Goal: Task Accomplishment & Management: Manage account settings

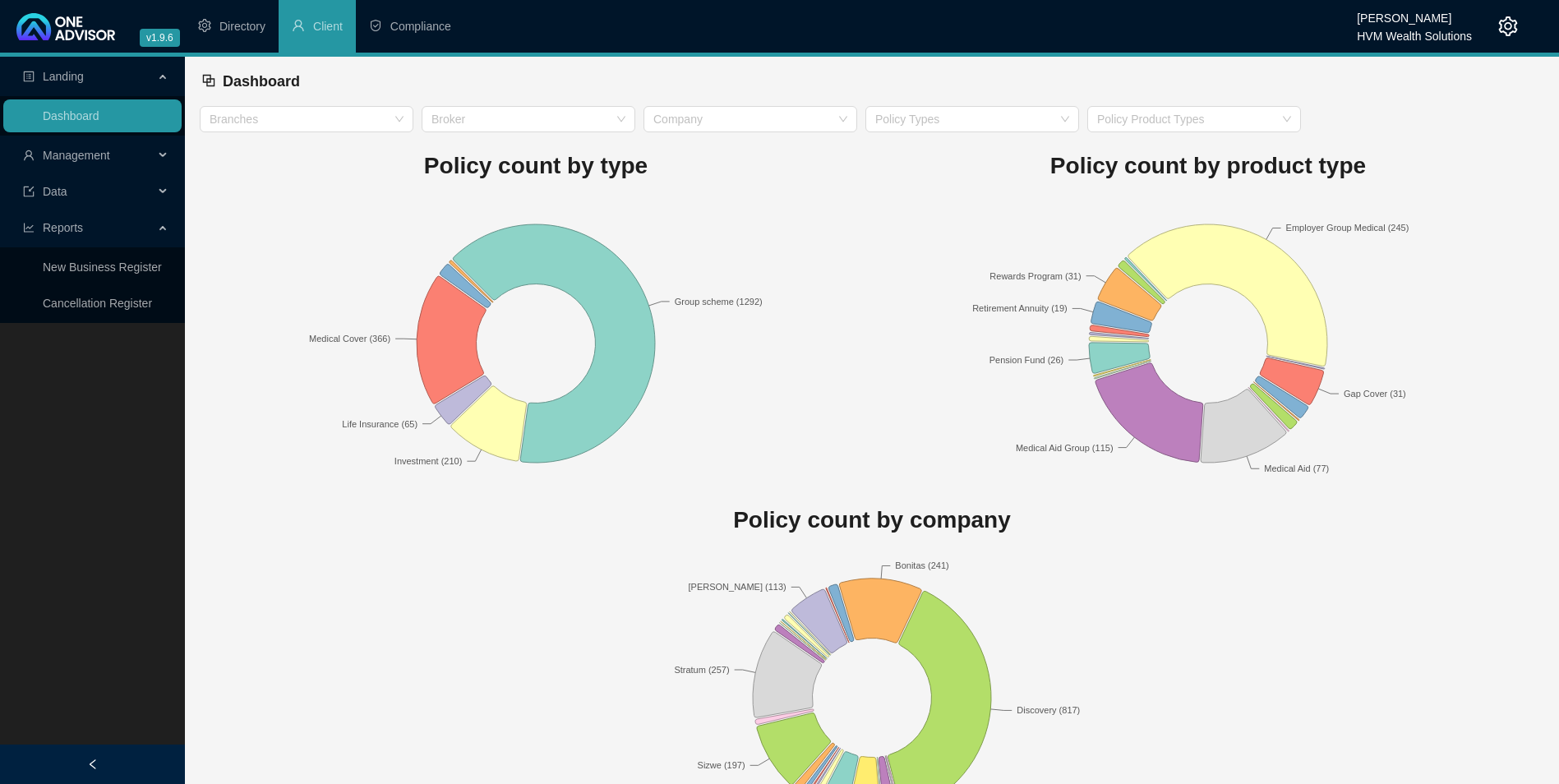
click at [97, 187] on span "Data" at bounding box center [88, 191] width 130 height 33
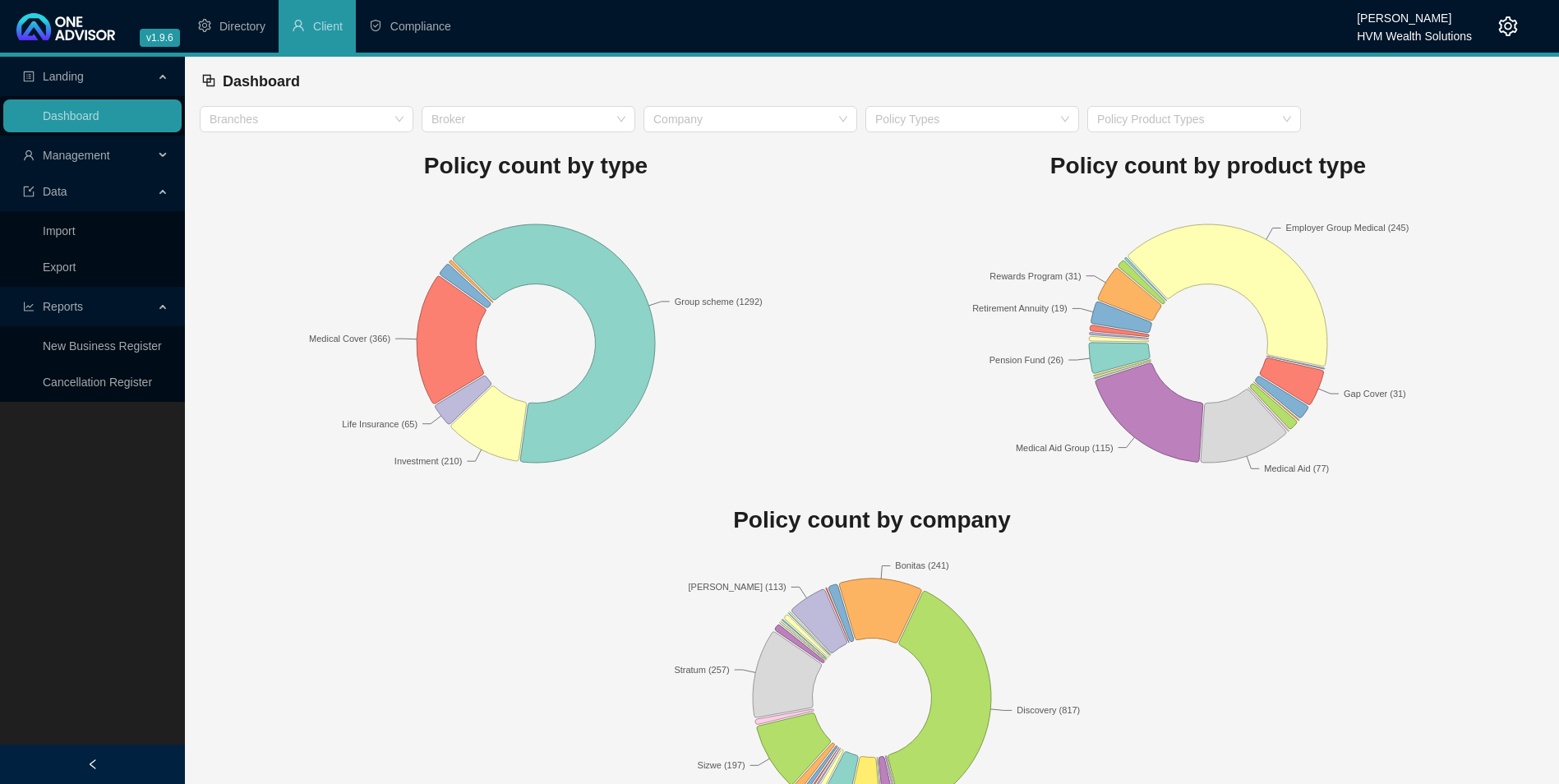
click at [112, 155] on span "Management" at bounding box center [88, 156] width 130 height 33
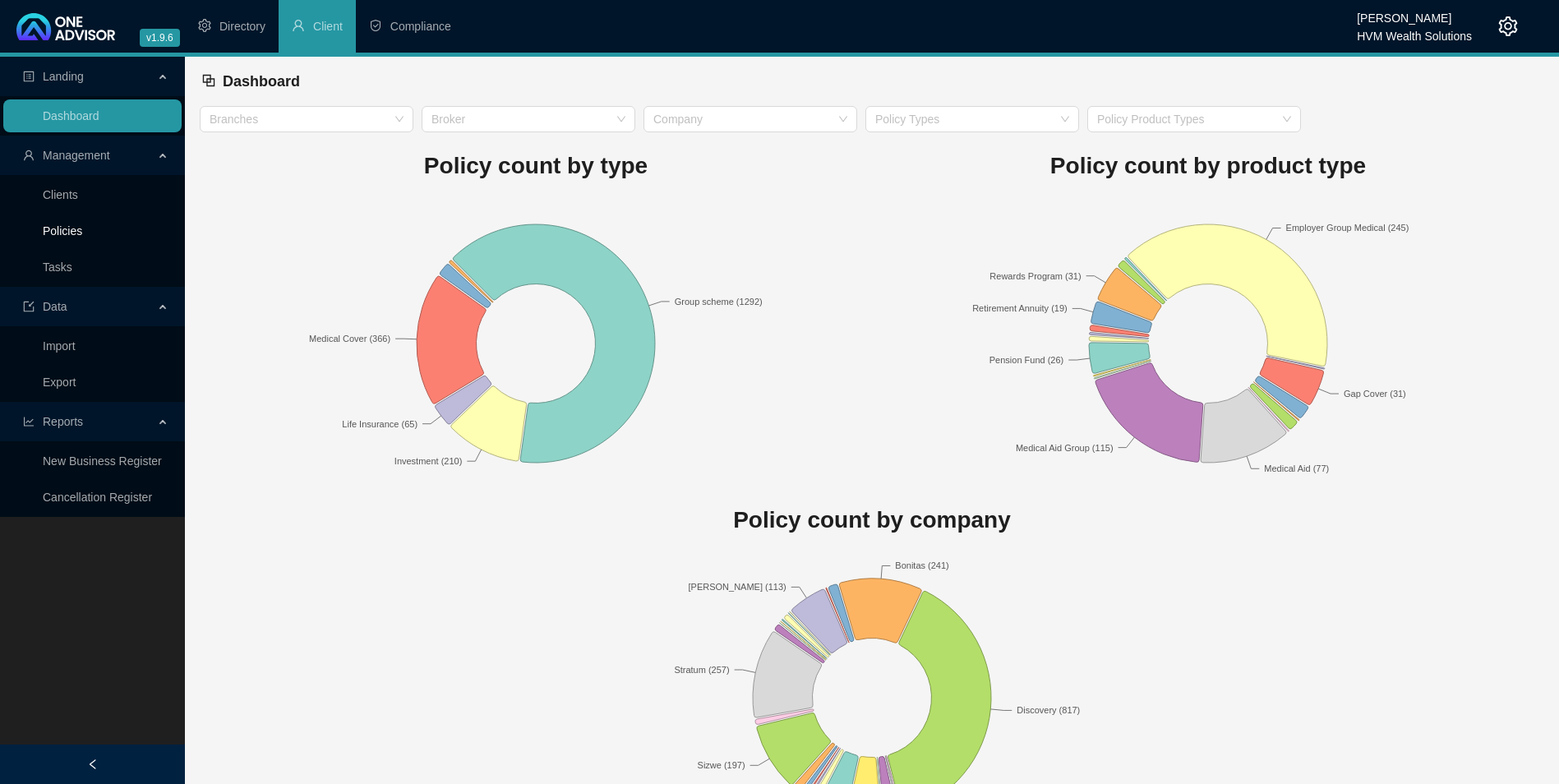
click at [54, 237] on link "Policies" at bounding box center [62, 230] width 39 height 13
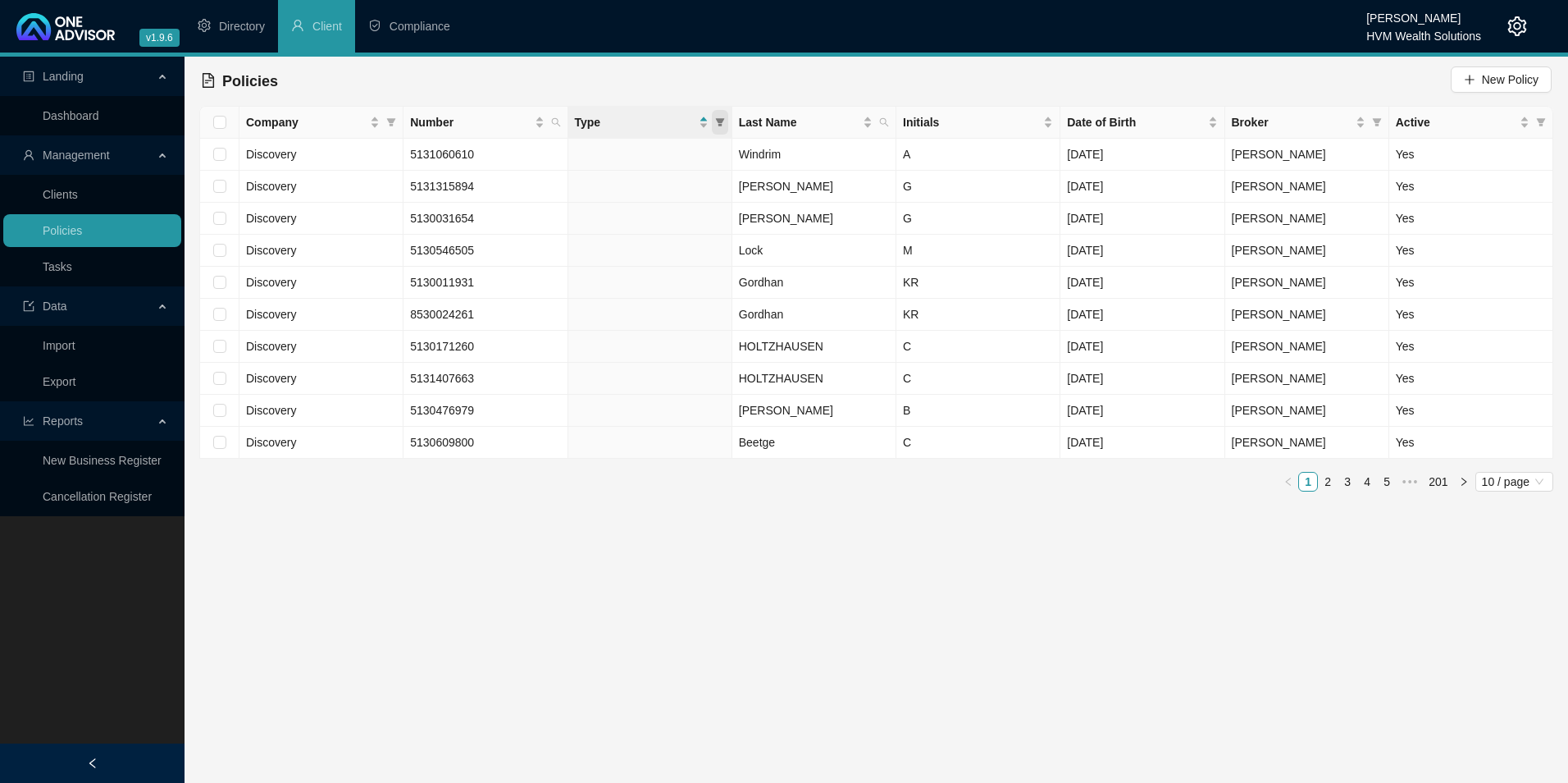
click at [723, 121] on icon "filter" at bounding box center [719, 122] width 9 height 8
click at [659, 227] on span "Medical Cover" at bounding box center [639, 233] width 80 height 13
checkbox input "true"
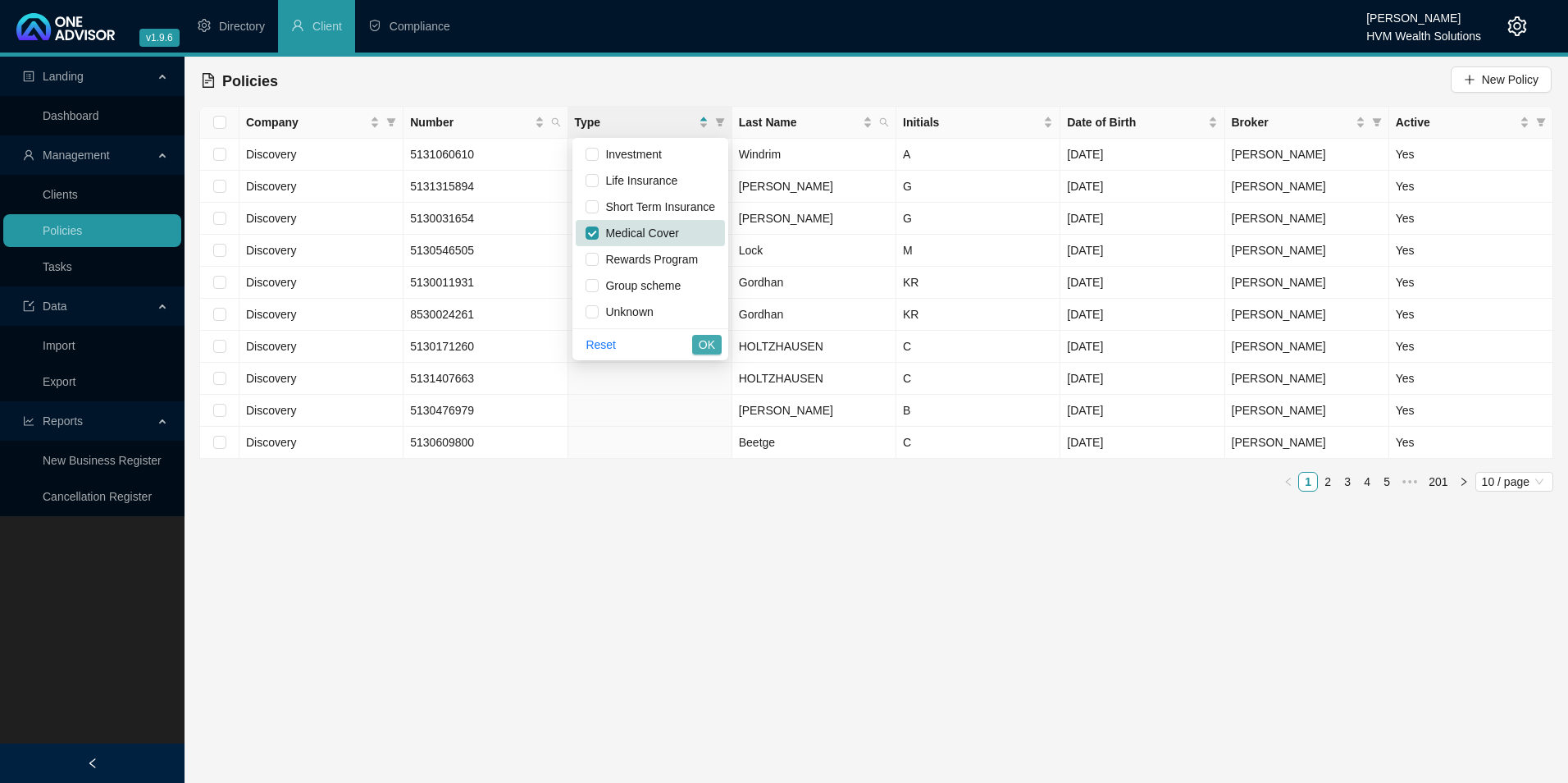
click at [713, 341] on span "OK" at bounding box center [706, 345] width 16 height 18
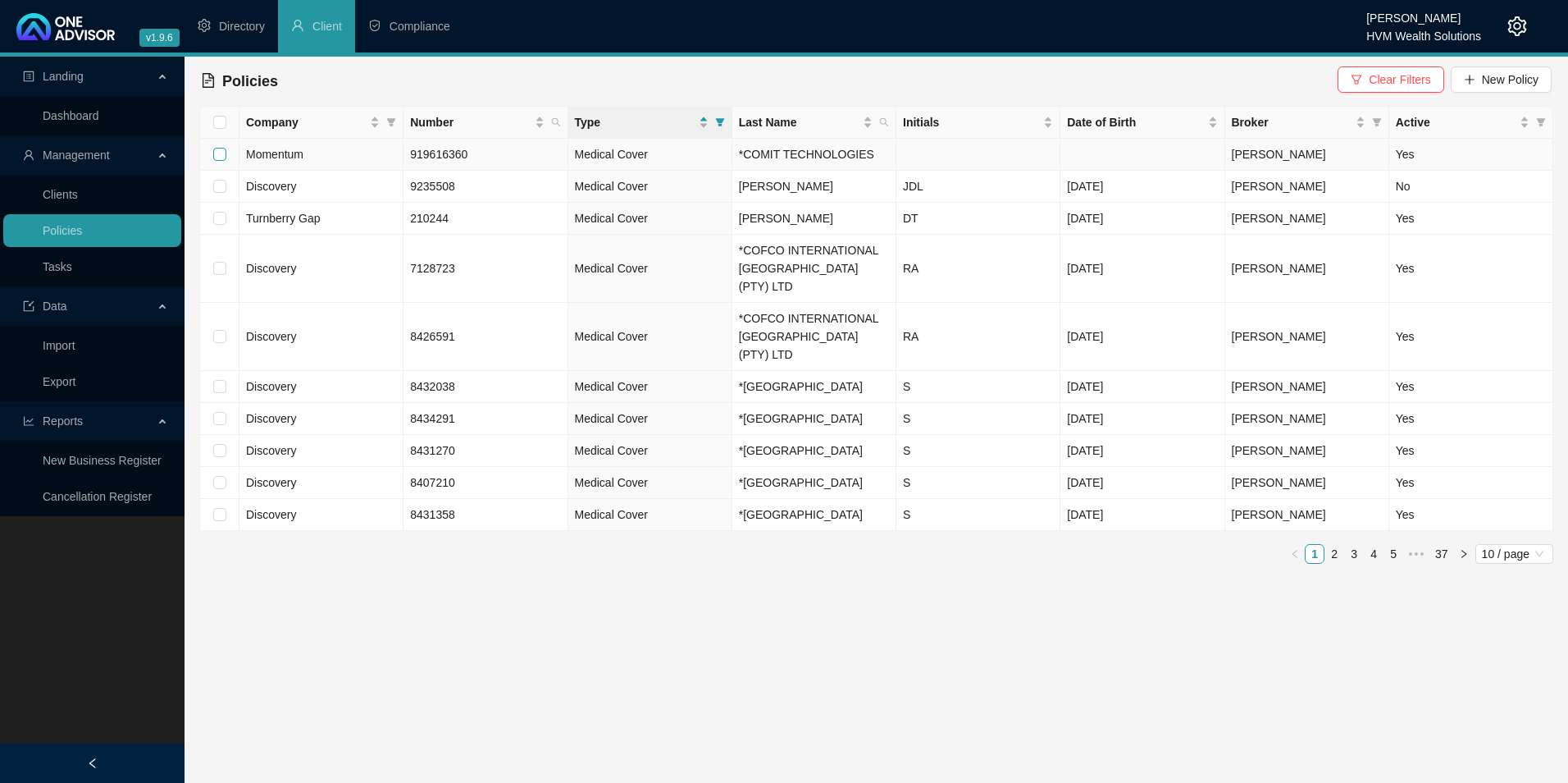
click at [225, 151] on input "checkbox" at bounding box center [220, 154] width 13 height 13
checkbox input "true"
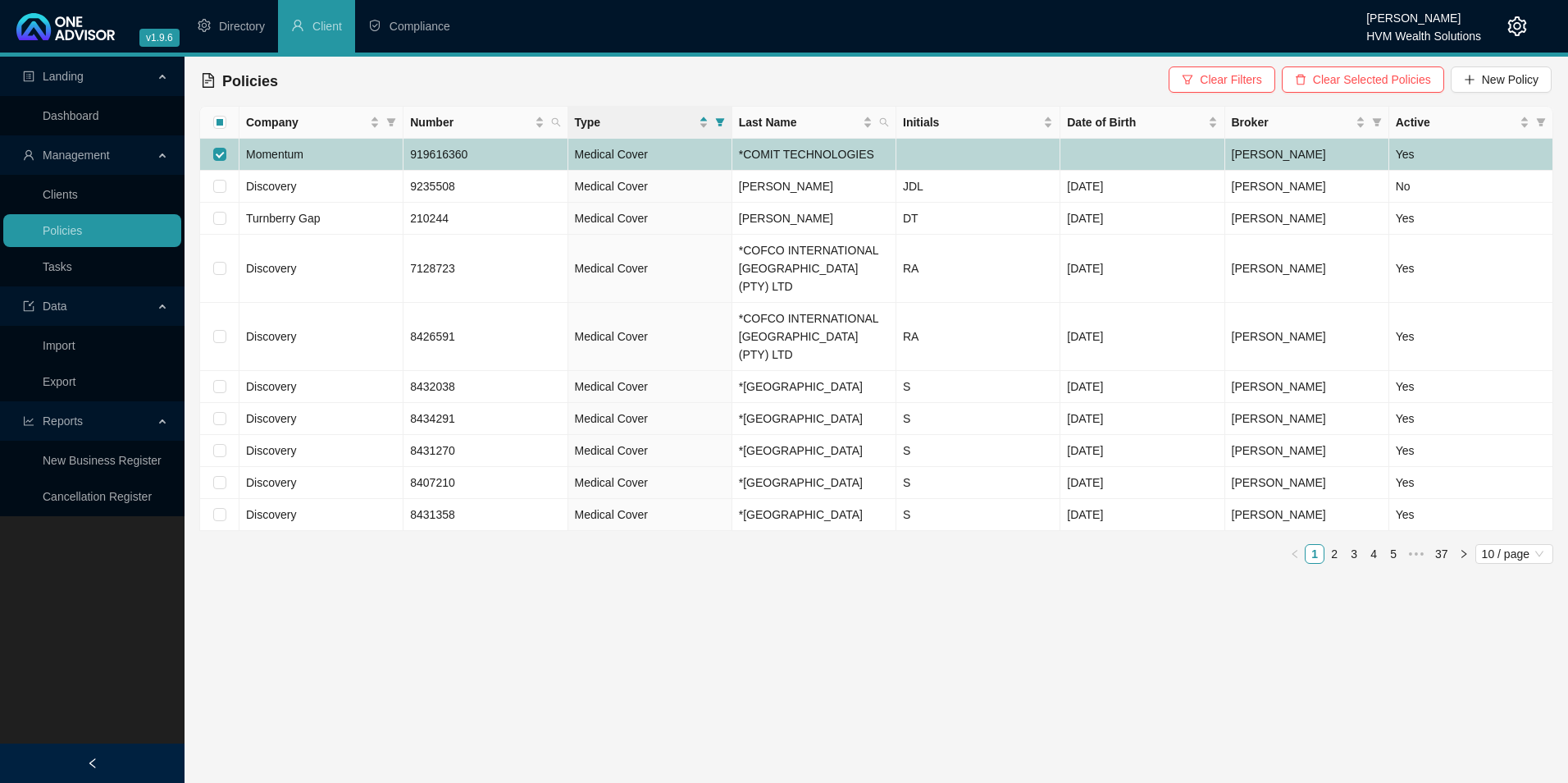
click at [362, 161] on td "Momentum" at bounding box center [321, 155] width 164 height 32
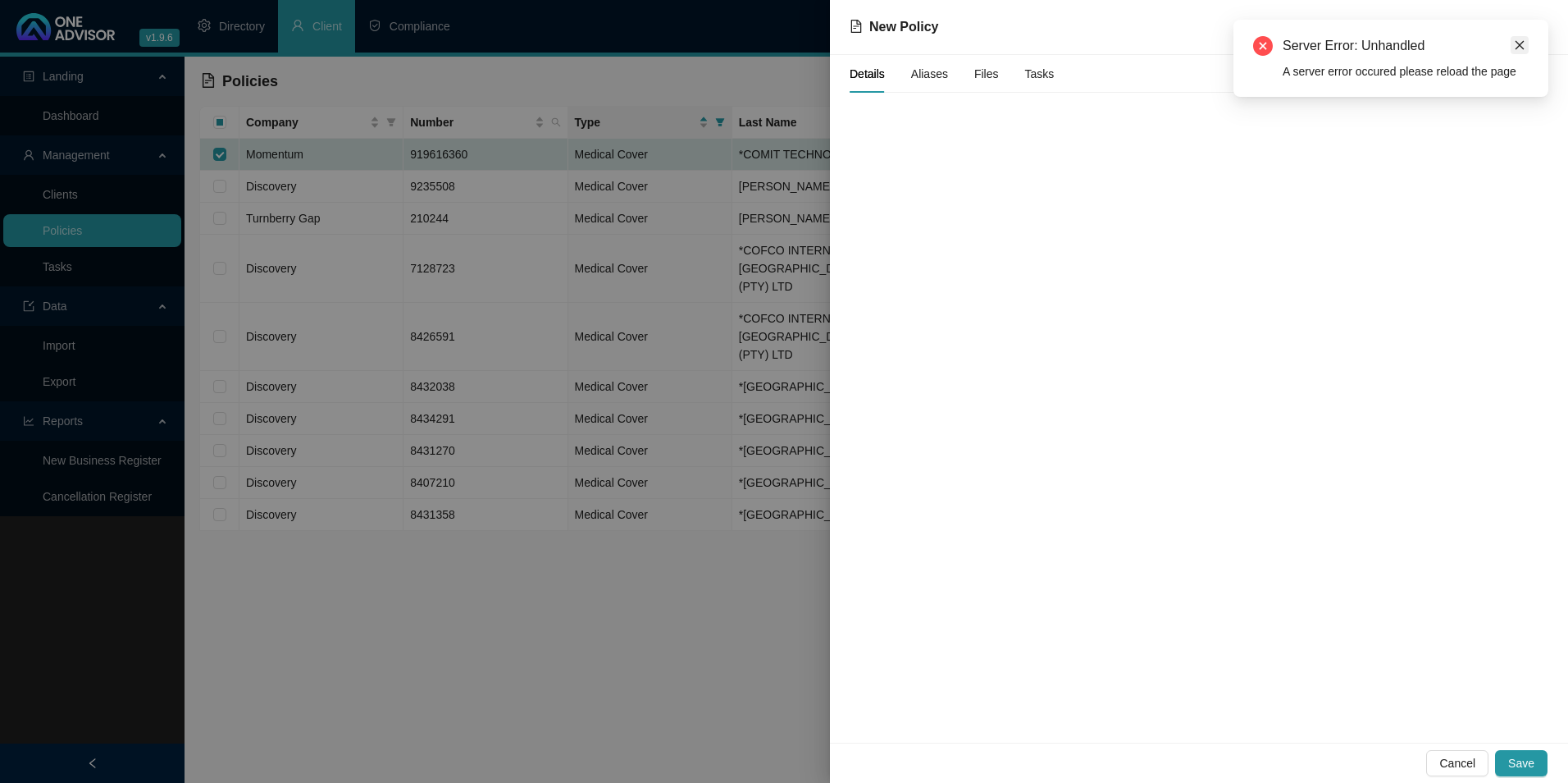
click at [1252, 50] on link "Close" at bounding box center [1519, 45] width 18 height 18
click at [1252, 683] on span "Cancel" at bounding box center [1458, 763] width 36 height 18
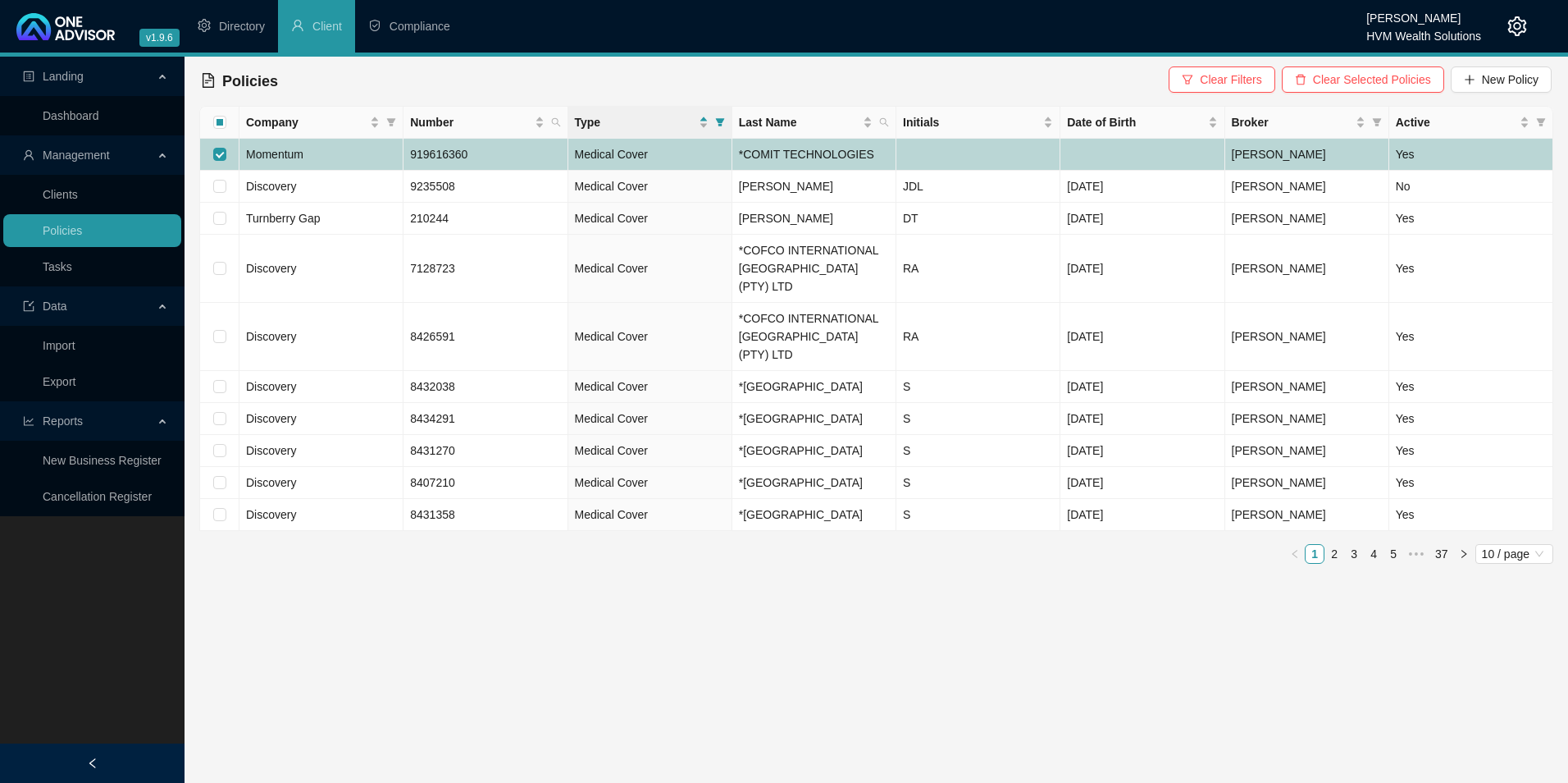
click at [339, 148] on td "Momentum" at bounding box center [321, 155] width 164 height 32
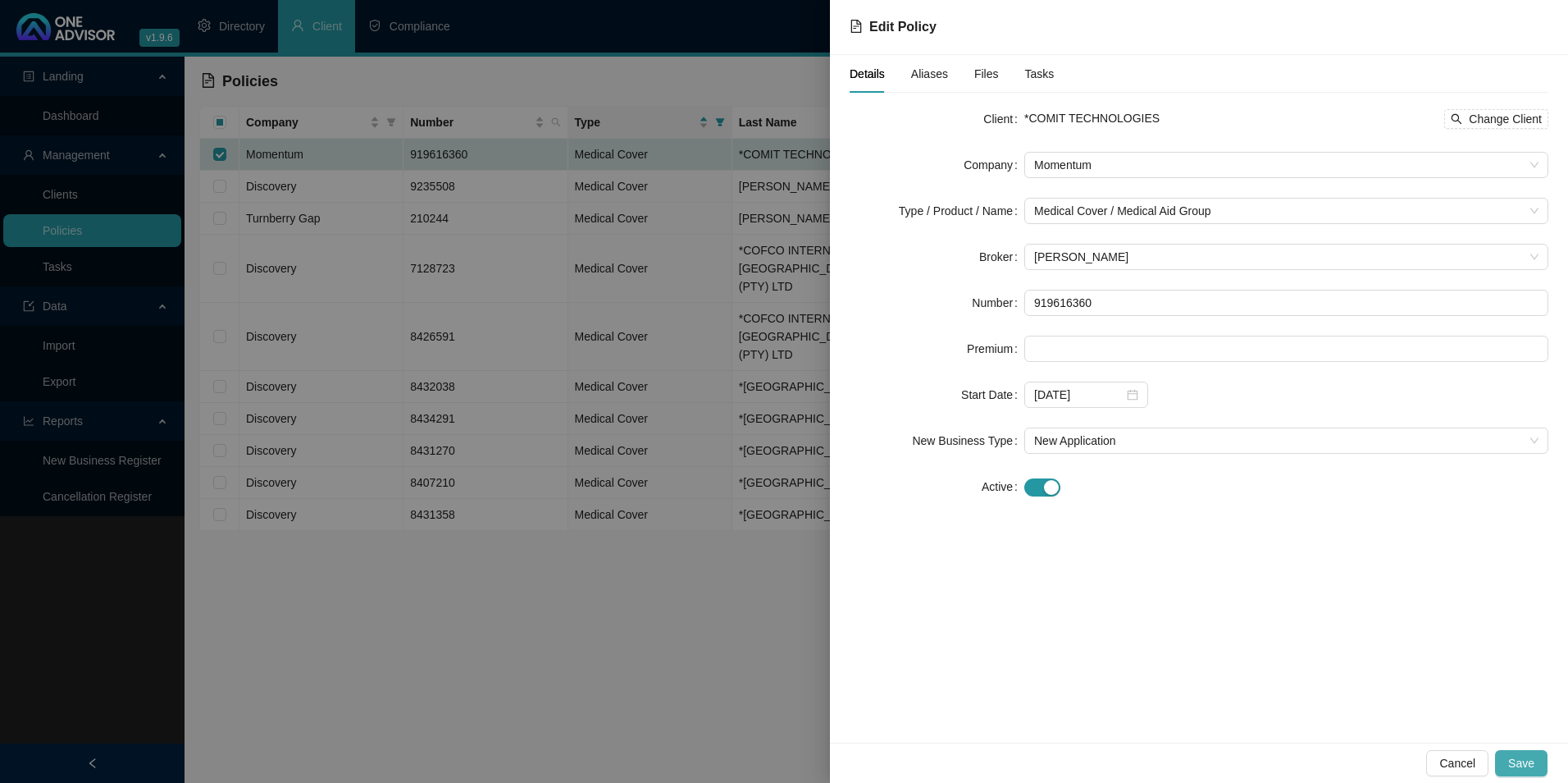
click at [1252, 683] on span "Save" at bounding box center [1521, 763] width 26 height 18
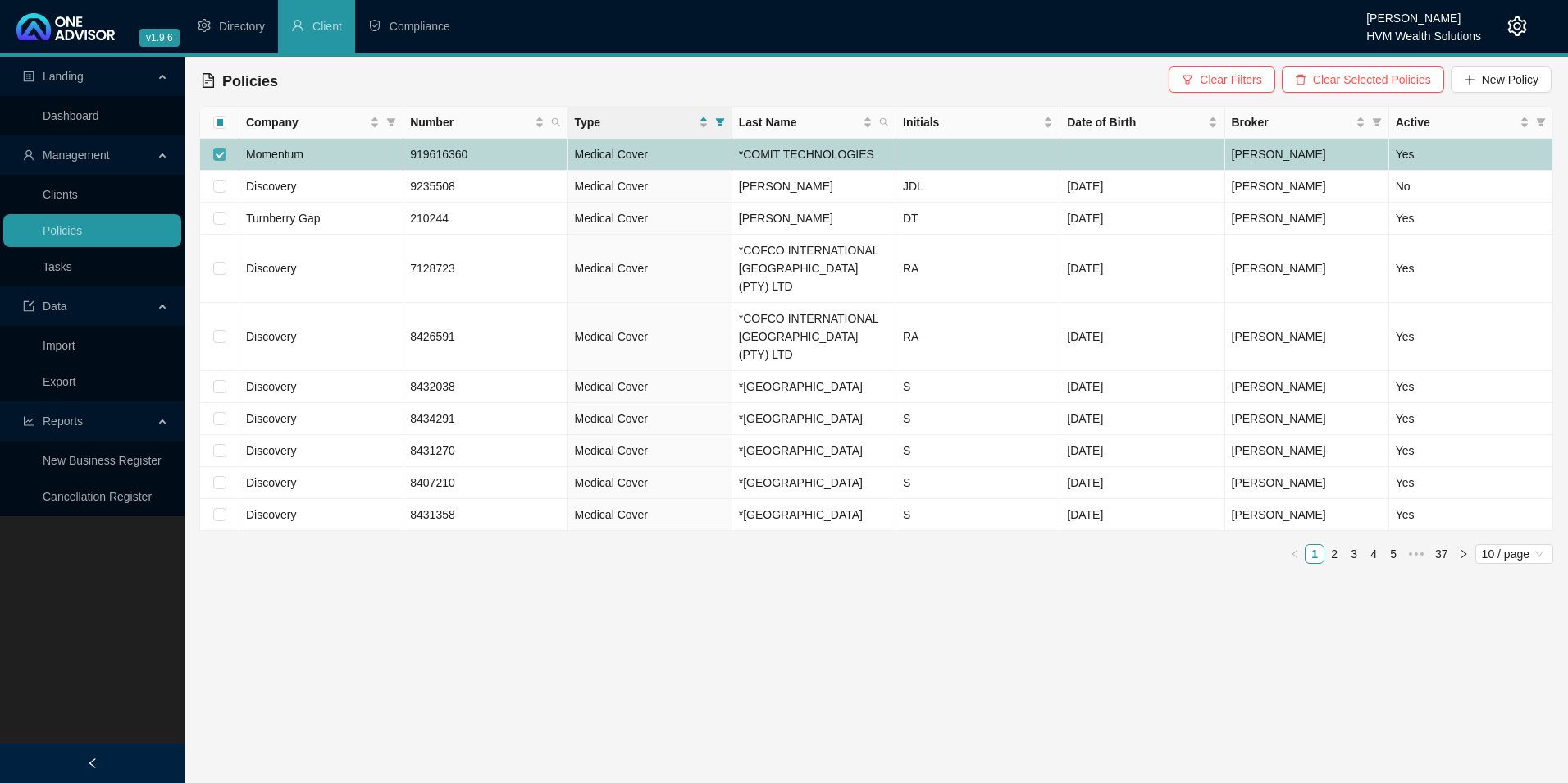
drag, startPoint x: 220, startPoint y: 151, endPoint x: 215, endPoint y: 161, distance: 11.2
click at [220, 151] on input "checkbox" at bounding box center [220, 154] width 13 height 13
checkbox input "false"
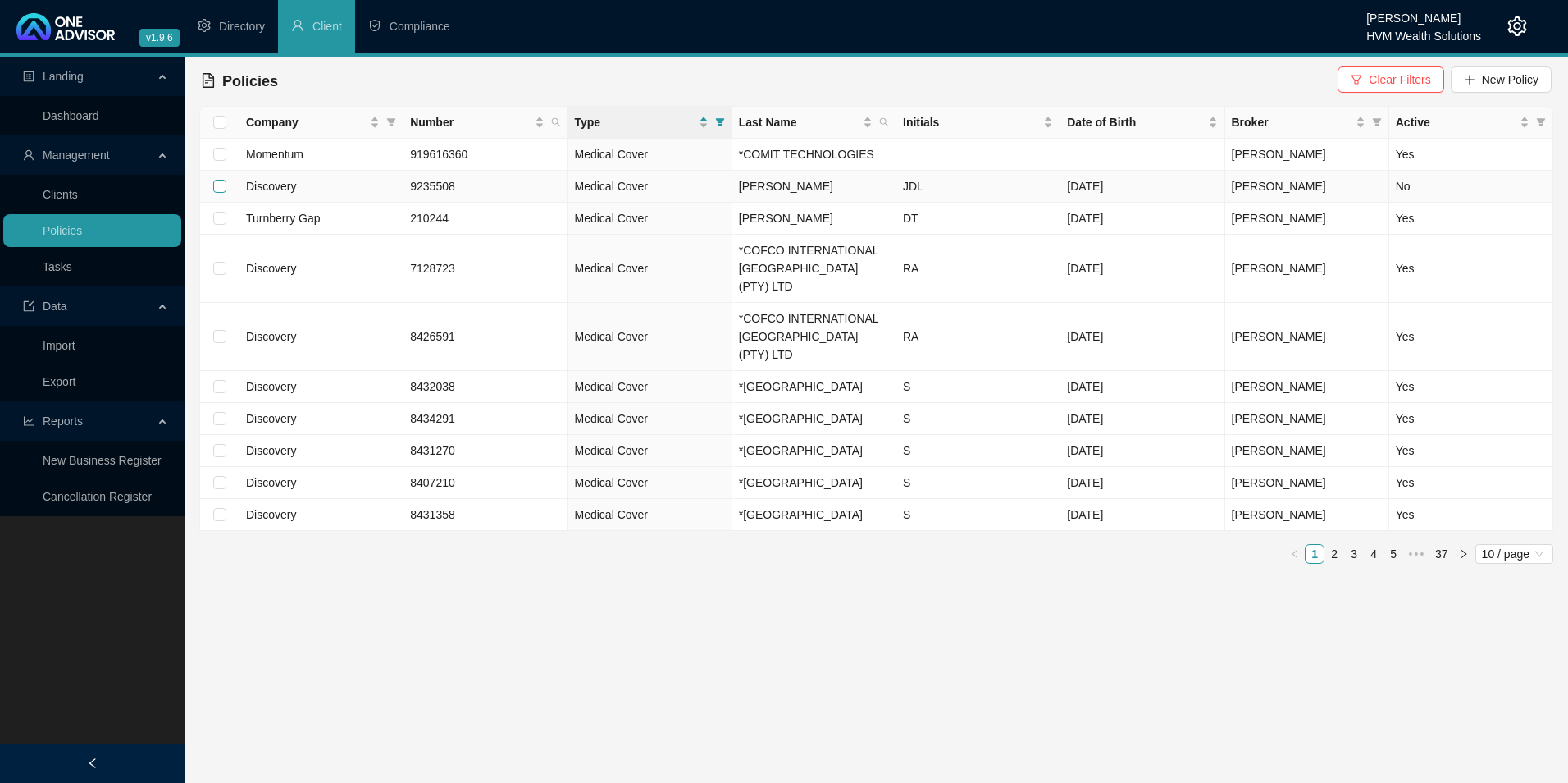
click at [217, 179] on label at bounding box center [220, 186] width 13 height 18
click at [217, 180] on input "checkbox" at bounding box center [220, 186] width 13 height 13
checkbox input "true"
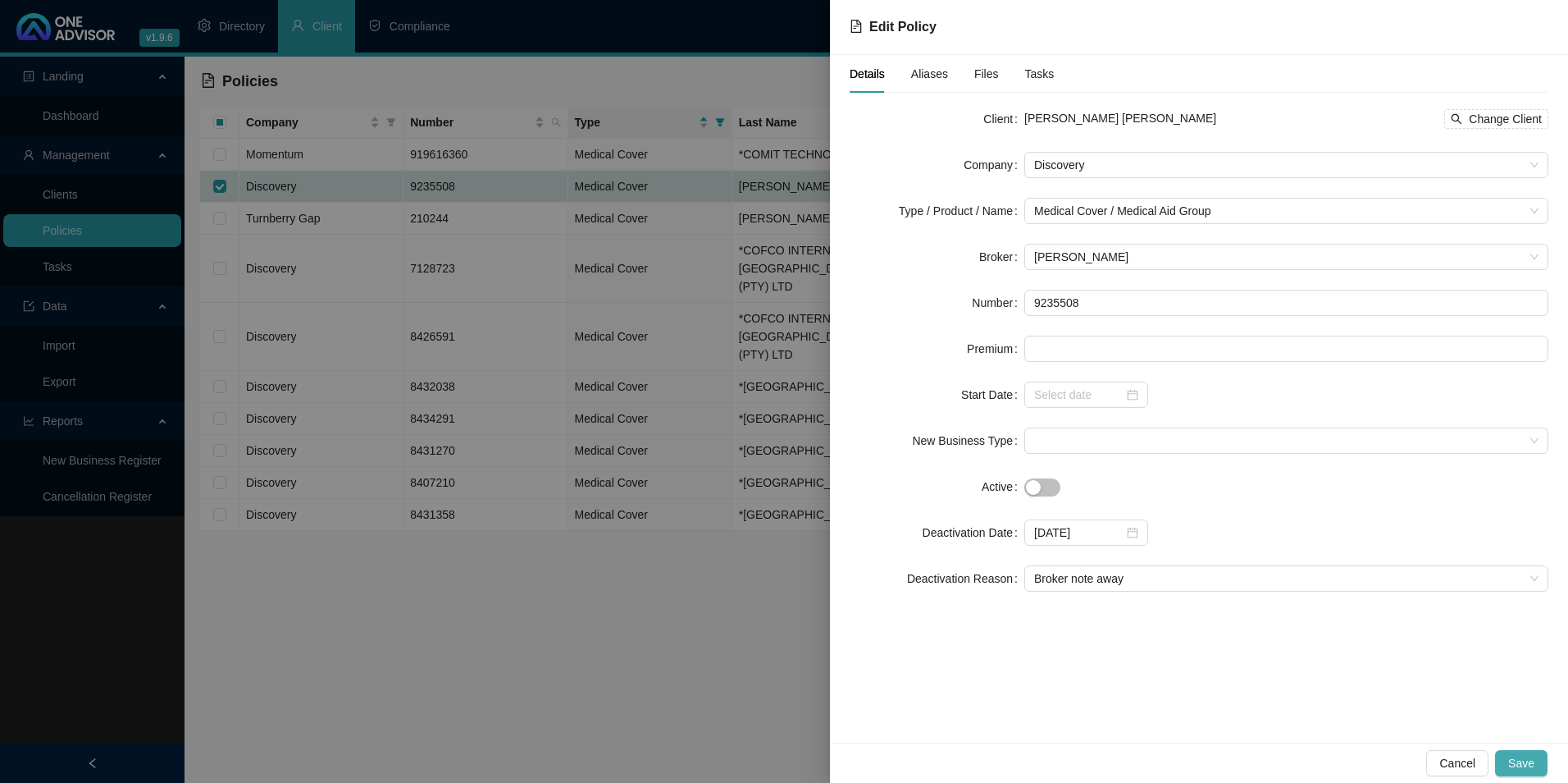
click at [1252, 683] on button "Save" at bounding box center [1521, 763] width 52 height 26
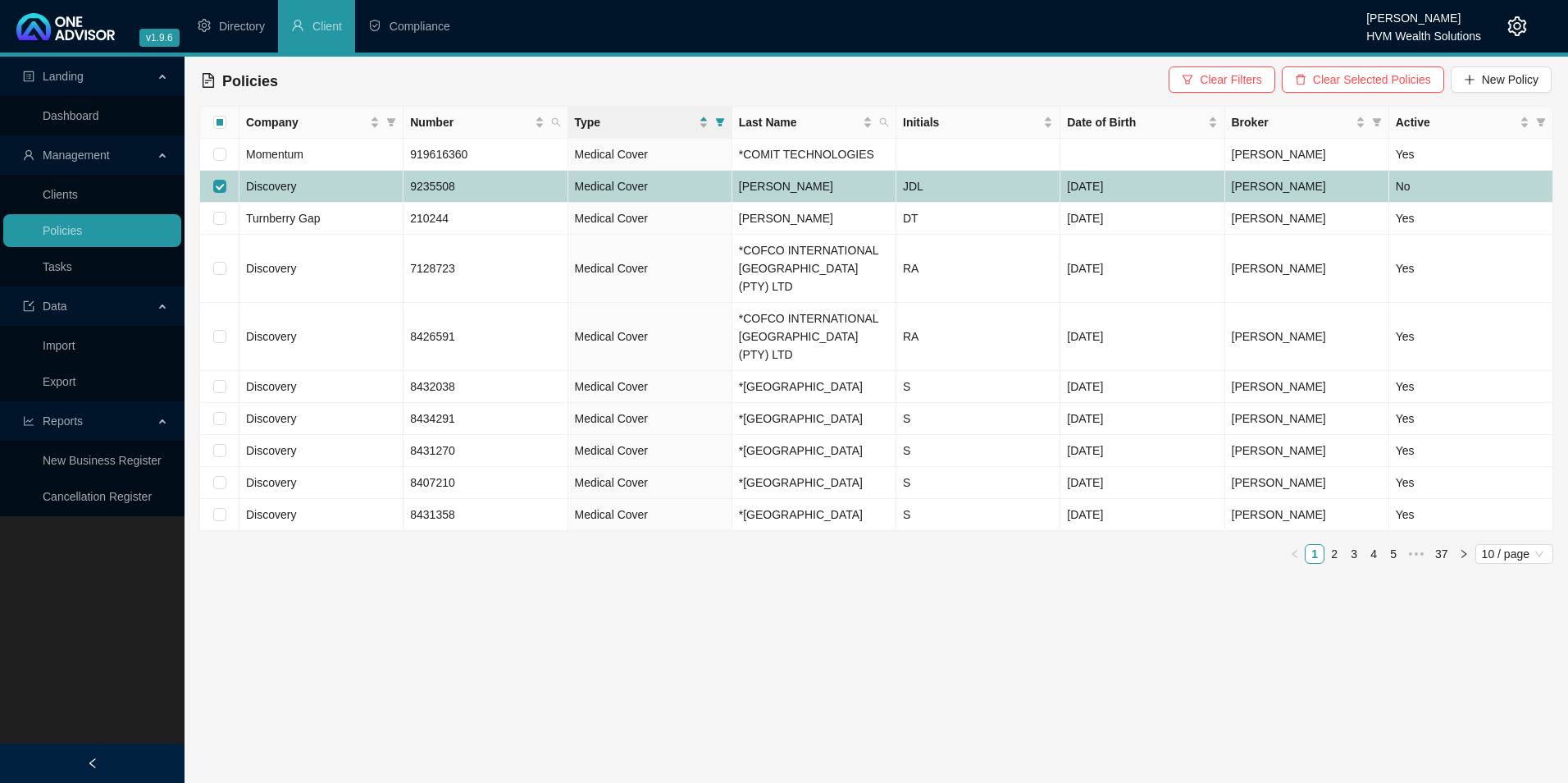
drag, startPoint x: 220, startPoint y: 185, endPoint x: 222, endPoint y: 205, distance: 20.1
click at [219, 184] on input "checkbox" at bounding box center [220, 186] width 13 height 13
checkbox input "false"
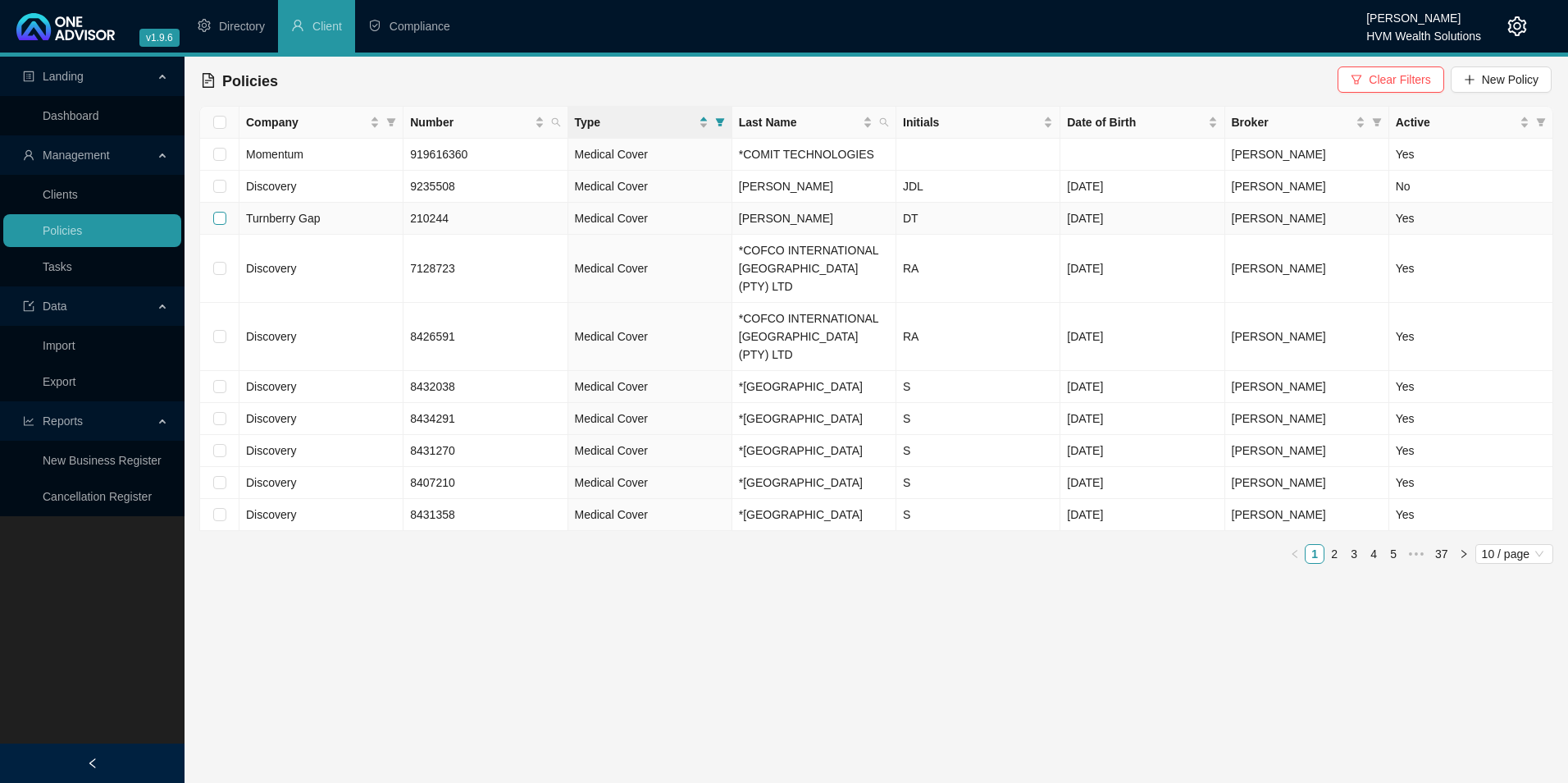
click at [220, 214] on input "checkbox" at bounding box center [220, 218] width 13 height 13
checkbox input "true"
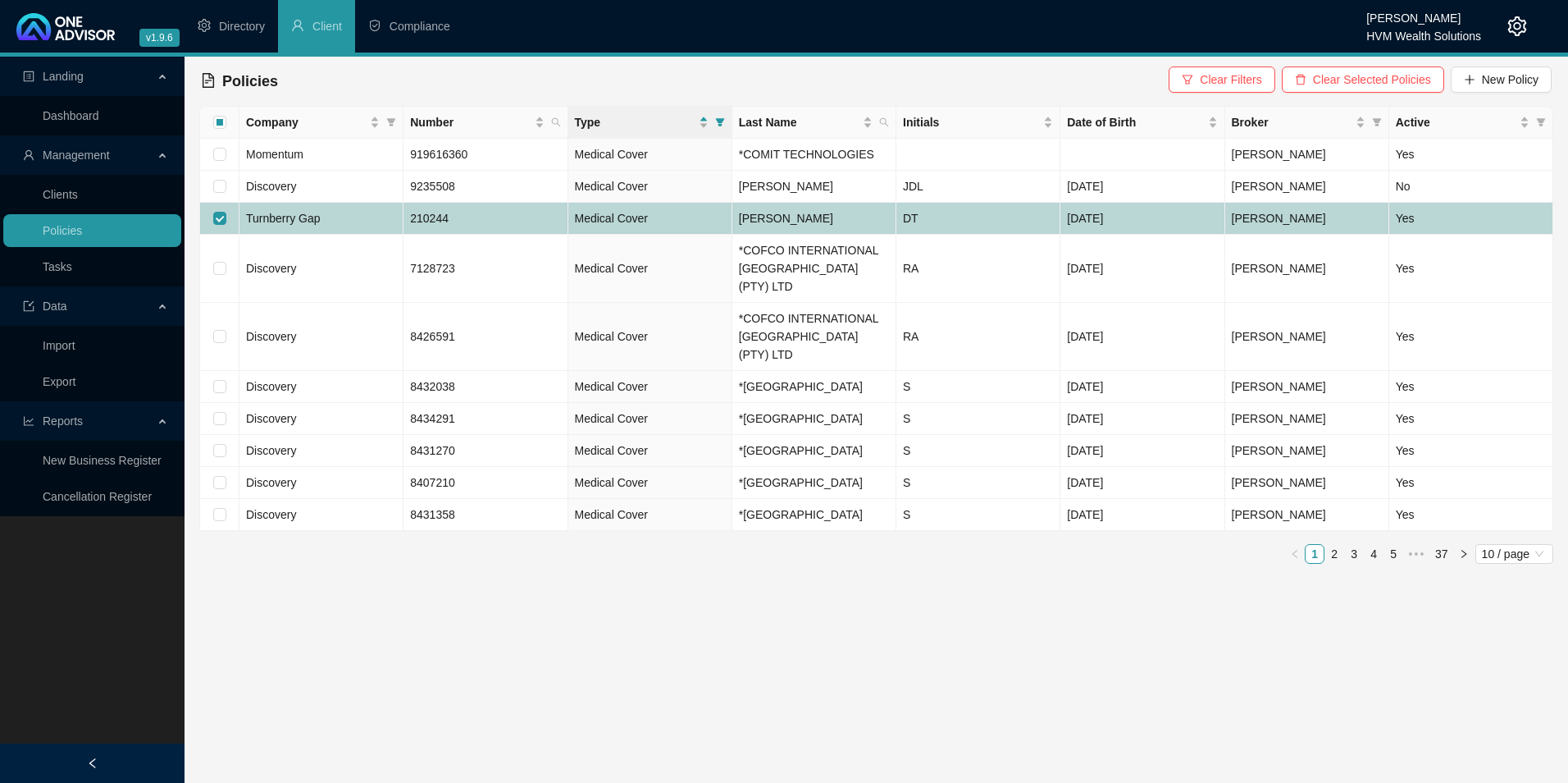
click at [367, 216] on td "Turnberry Gap" at bounding box center [321, 218] width 164 height 32
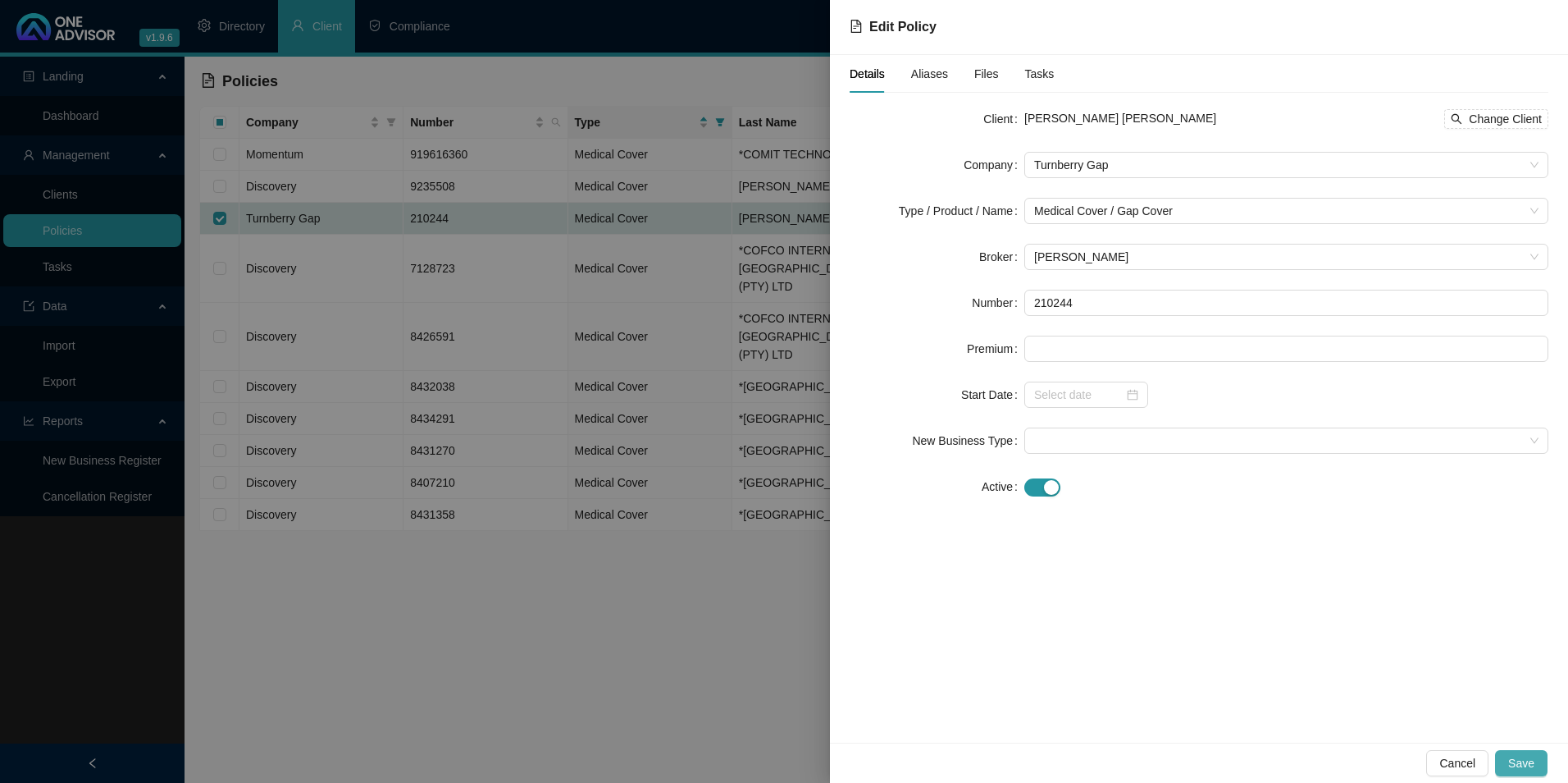
click at [1252, 683] on button "Save" at bounding box center [1521, 763] width 52 height 26
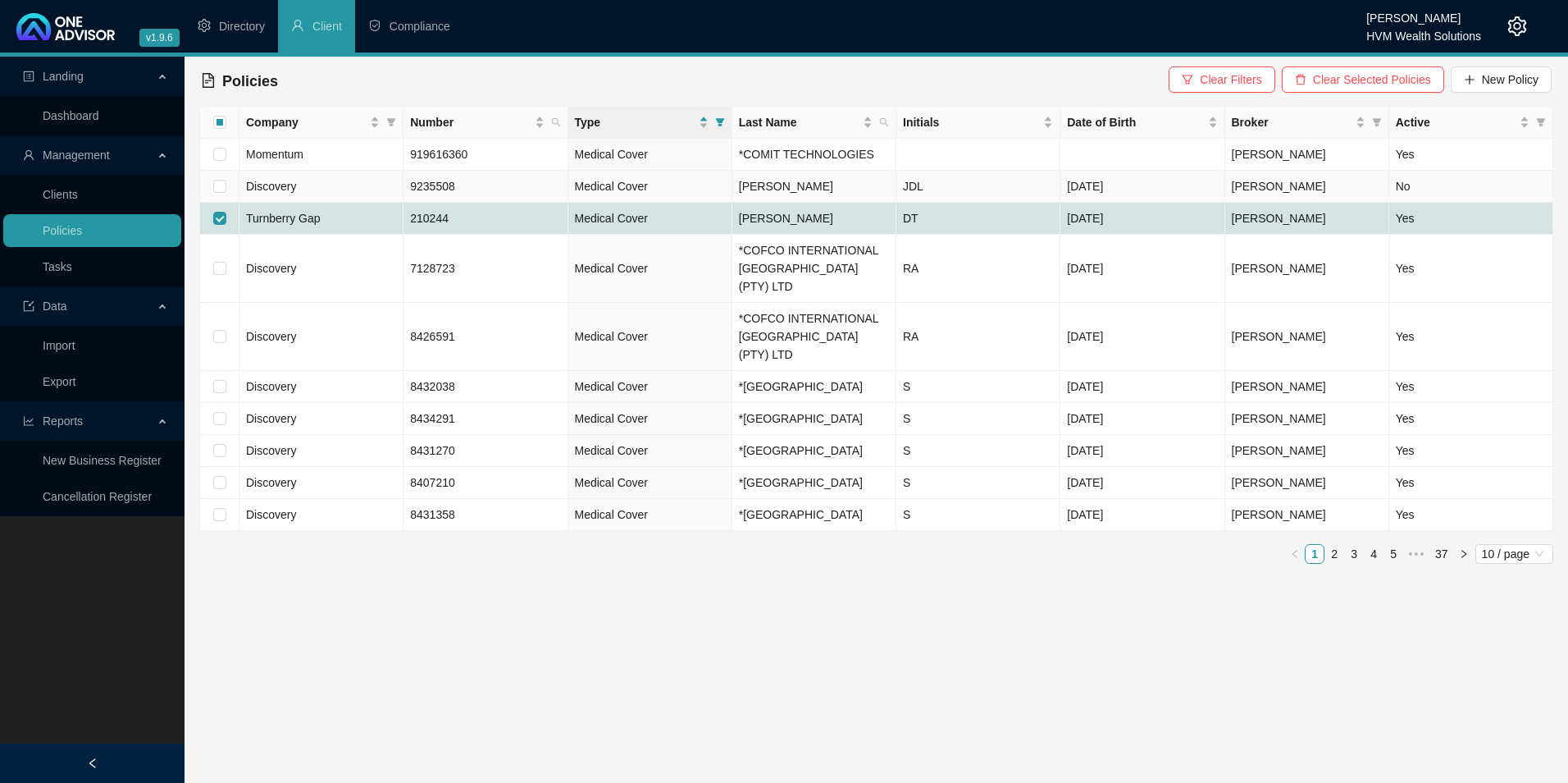
click at [840, 190] on td "[PERSON_NAME]" at bounding box center [814, 187] width 164 height 32
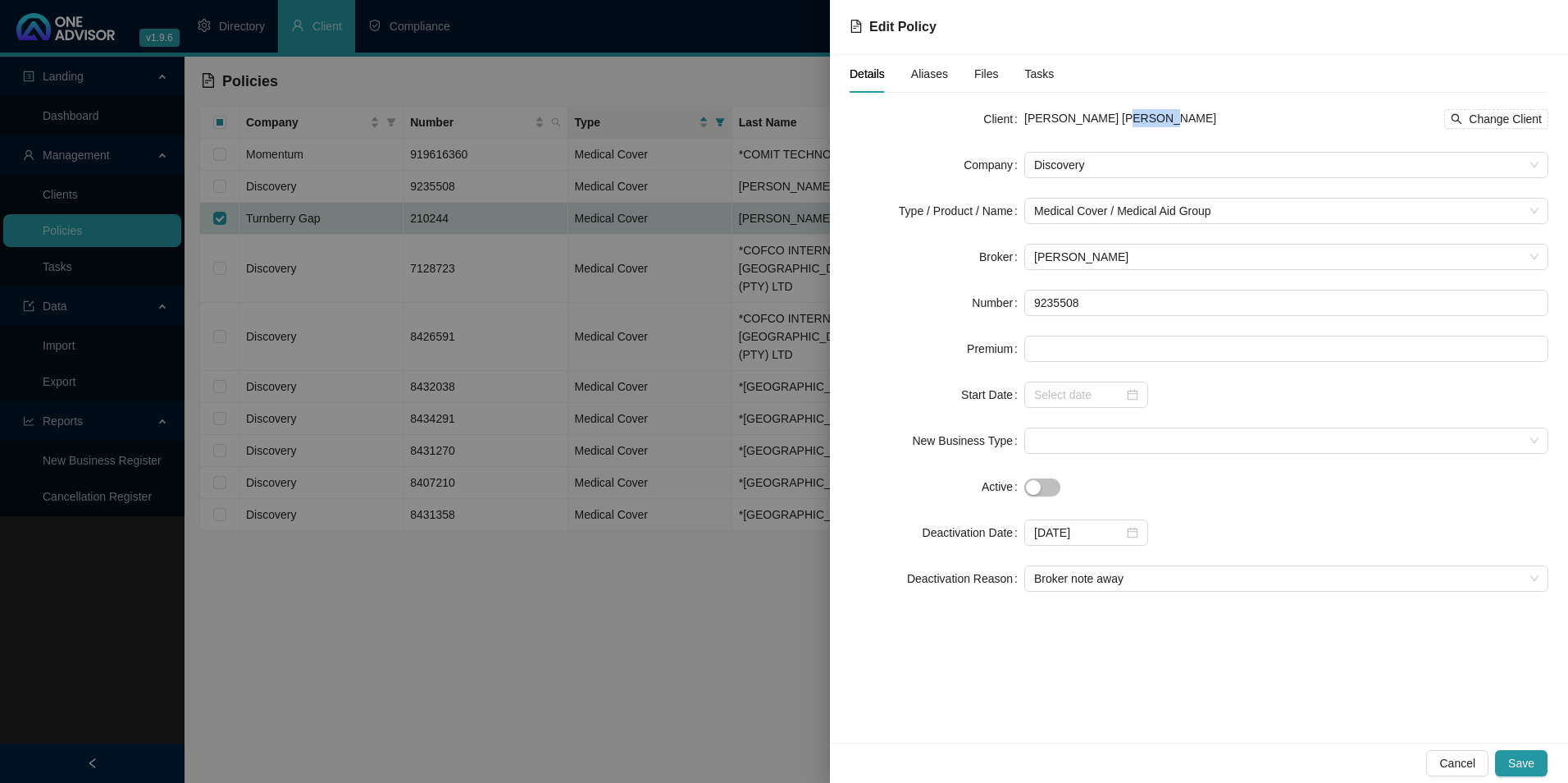
drag, startPoint x: 1180, startPoint y: 118, endPoint x: 1116, endPoint y: 118, distance: 64.0
click at [1116, 118] on div "[PERSON_NAME] [PERSON_NAME] Change Client" at bounding box center [1286, 119] width 524 height 20
copy span "[PERSON_NAME]"
click at [603, 683] on div at bounding box center [784, 392] width 1568 height 783
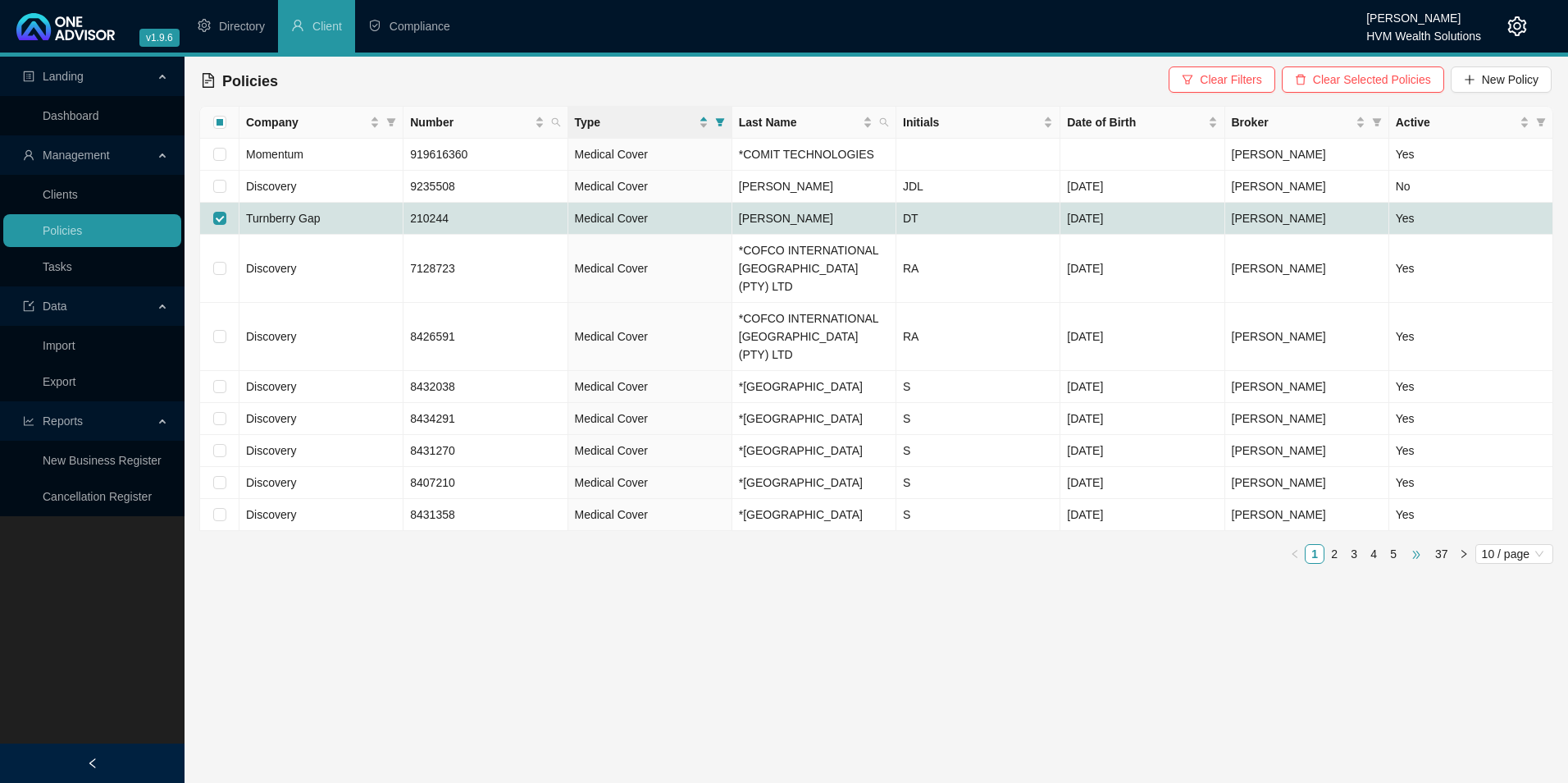
click at [1252, 563] on span "•••" at bounding box center [1416, 554] width 26 height 20
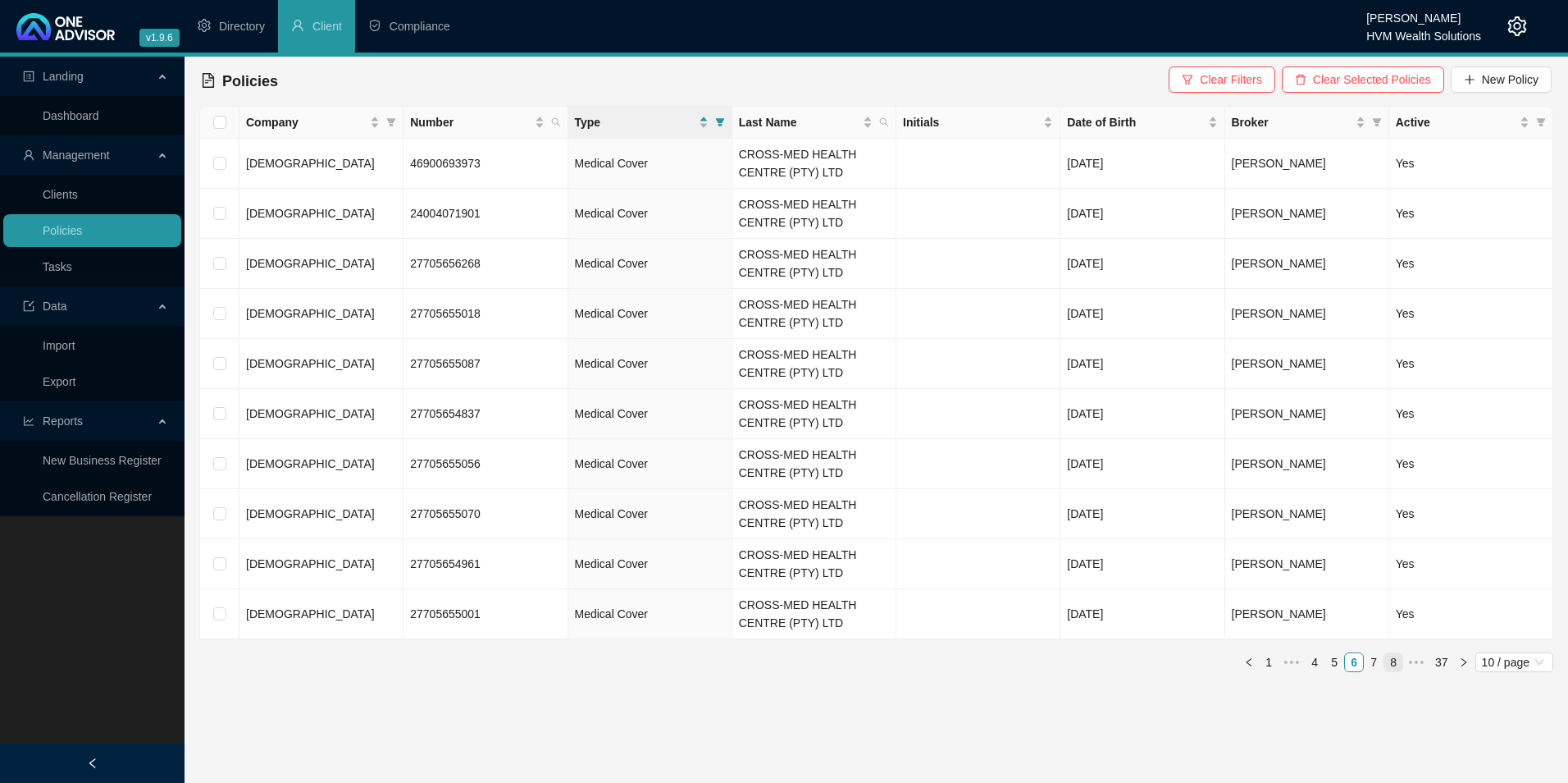
click at [1252, 661] on link "8" at bounding box center [1393, 661] width 18 height 18
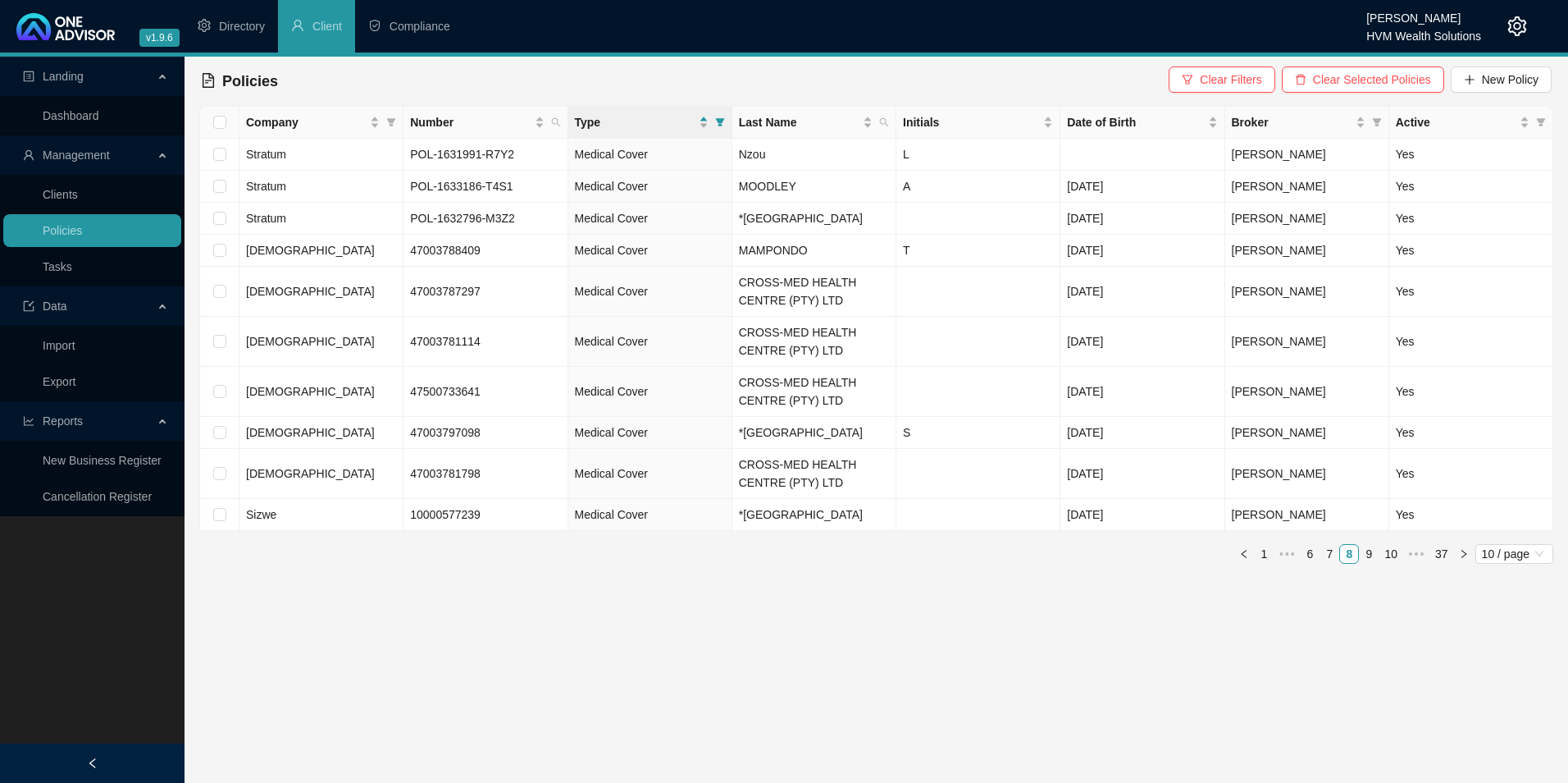
click at [1252, 563] on link "10" at bounding box center [1391, 554] width 23 height 18
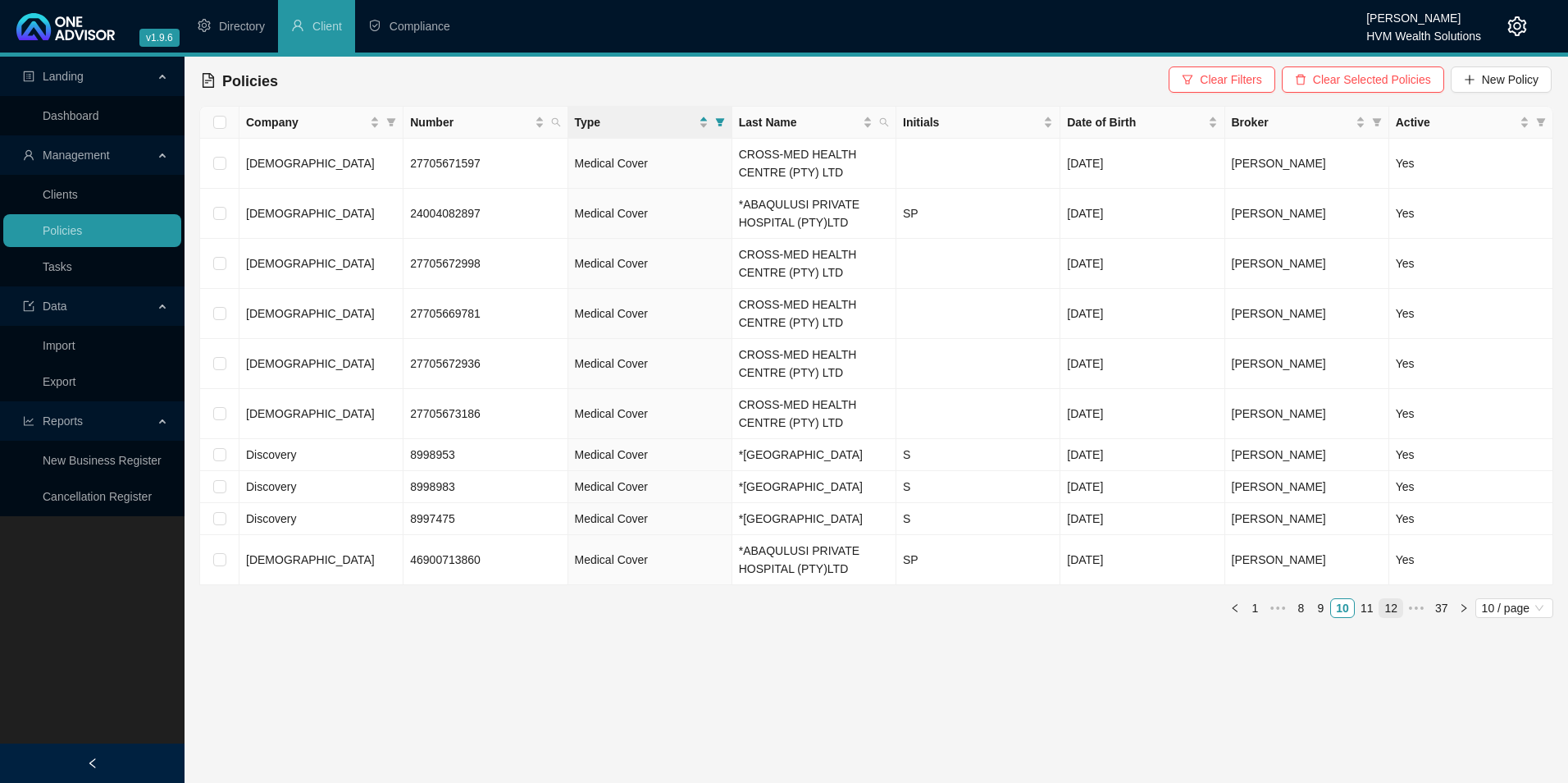
click at [1252, 617] on link "12" at bounding box center [1391, 608] width 23 height 18
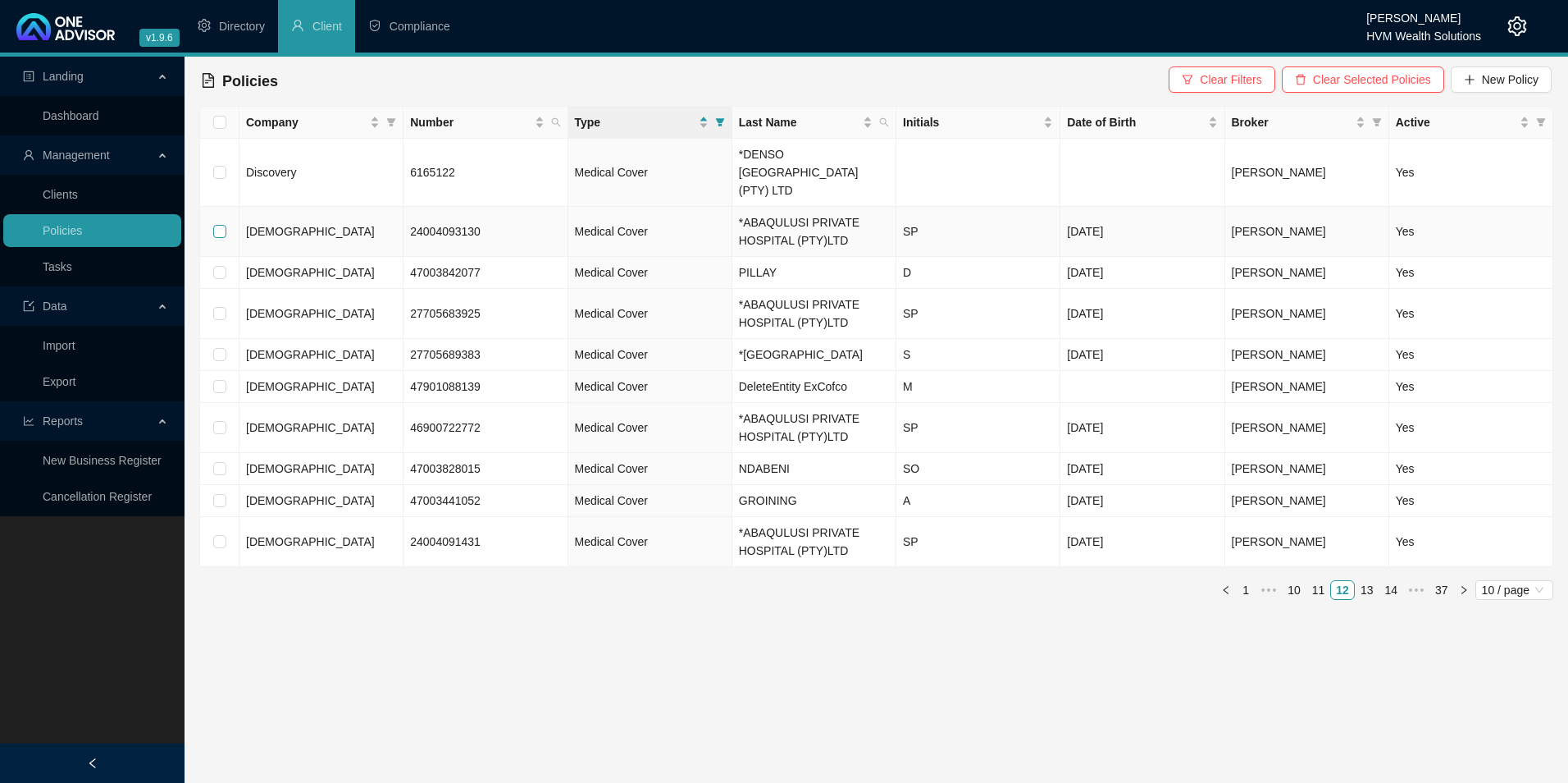
click at [218, 225] on input "checkbox" at bounding box center [220, 231] width 13 height 13
checkbox input "true"
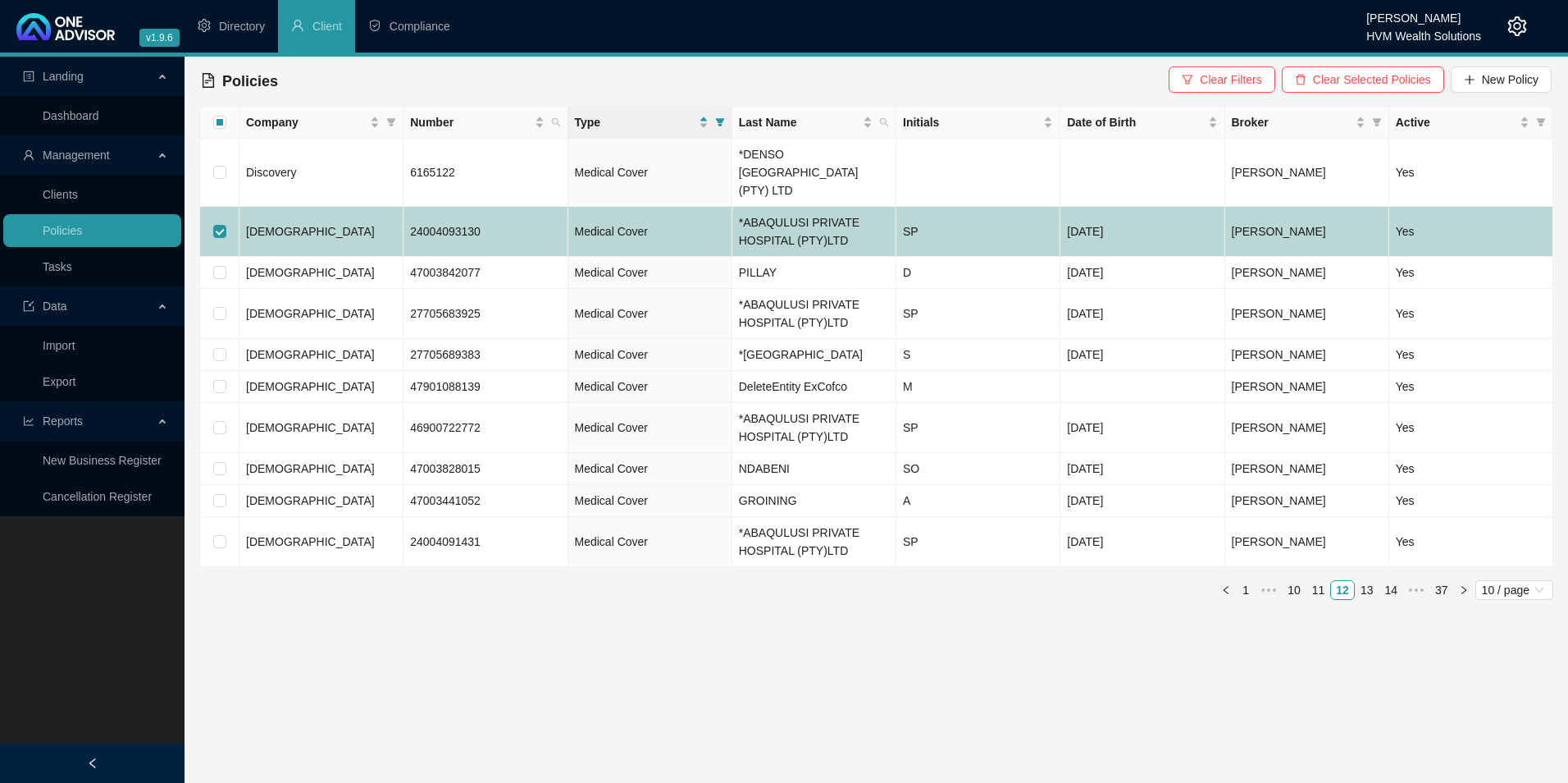
click at [525, 232] on td "24004093130" at bounding box center [485, 232] width 164 height 50
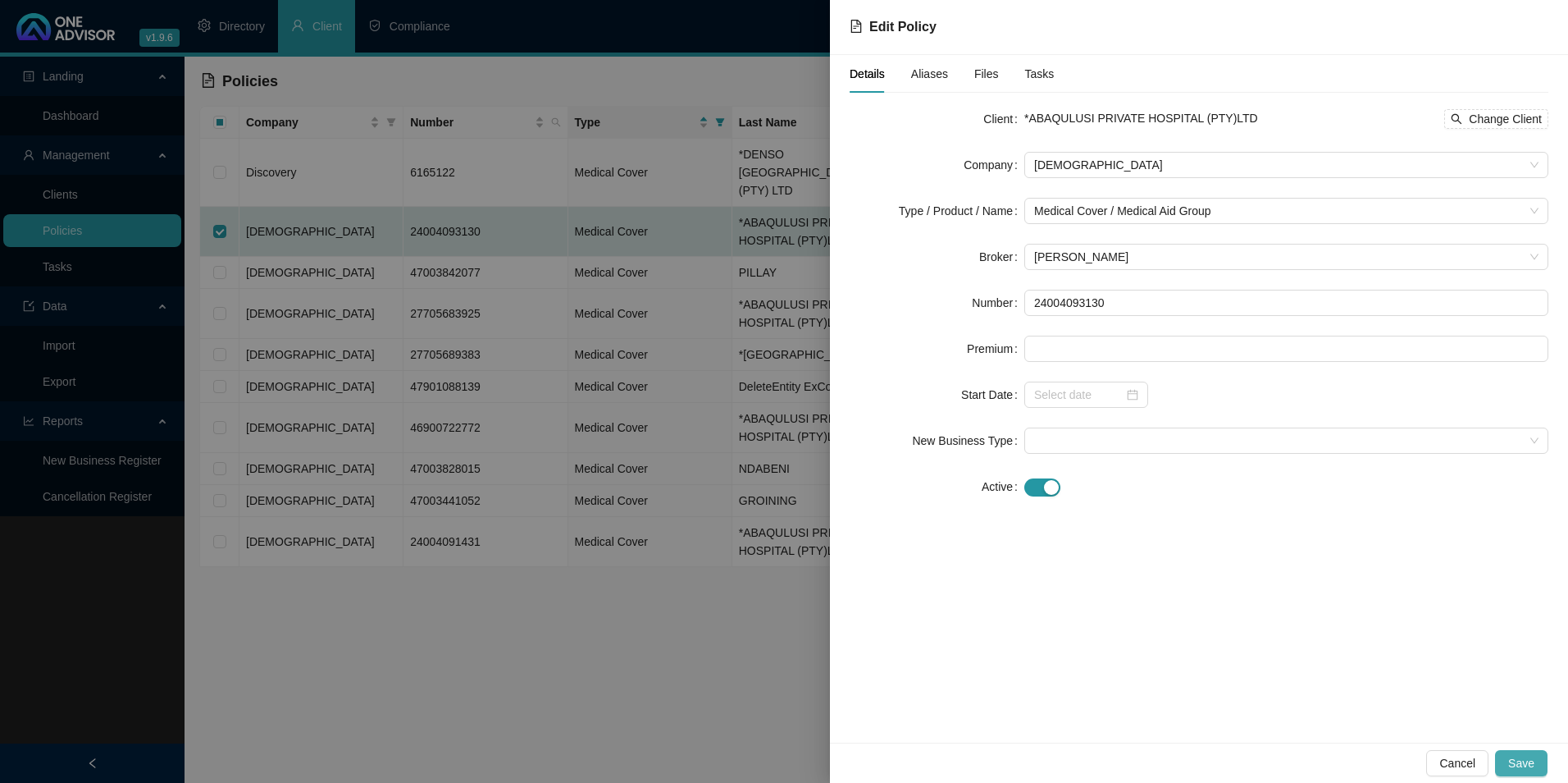
click at [1252, 683] on button "Save" at bounding box center [1521, 763] width 52 height 26
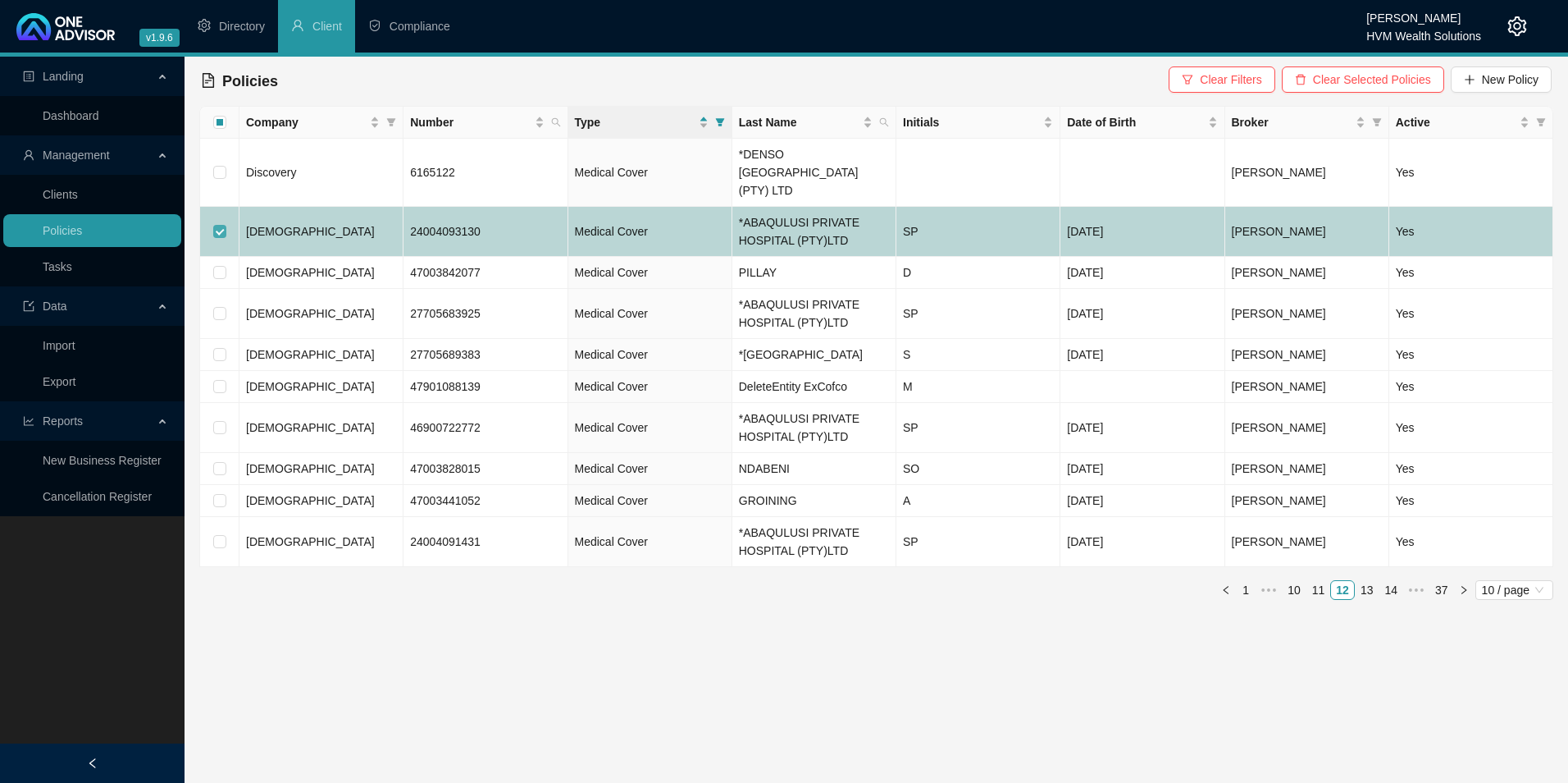
click at [220, 225] on input "checkbox" at bounding box center [220, 231] width 13 height 13
checkbox input "false"
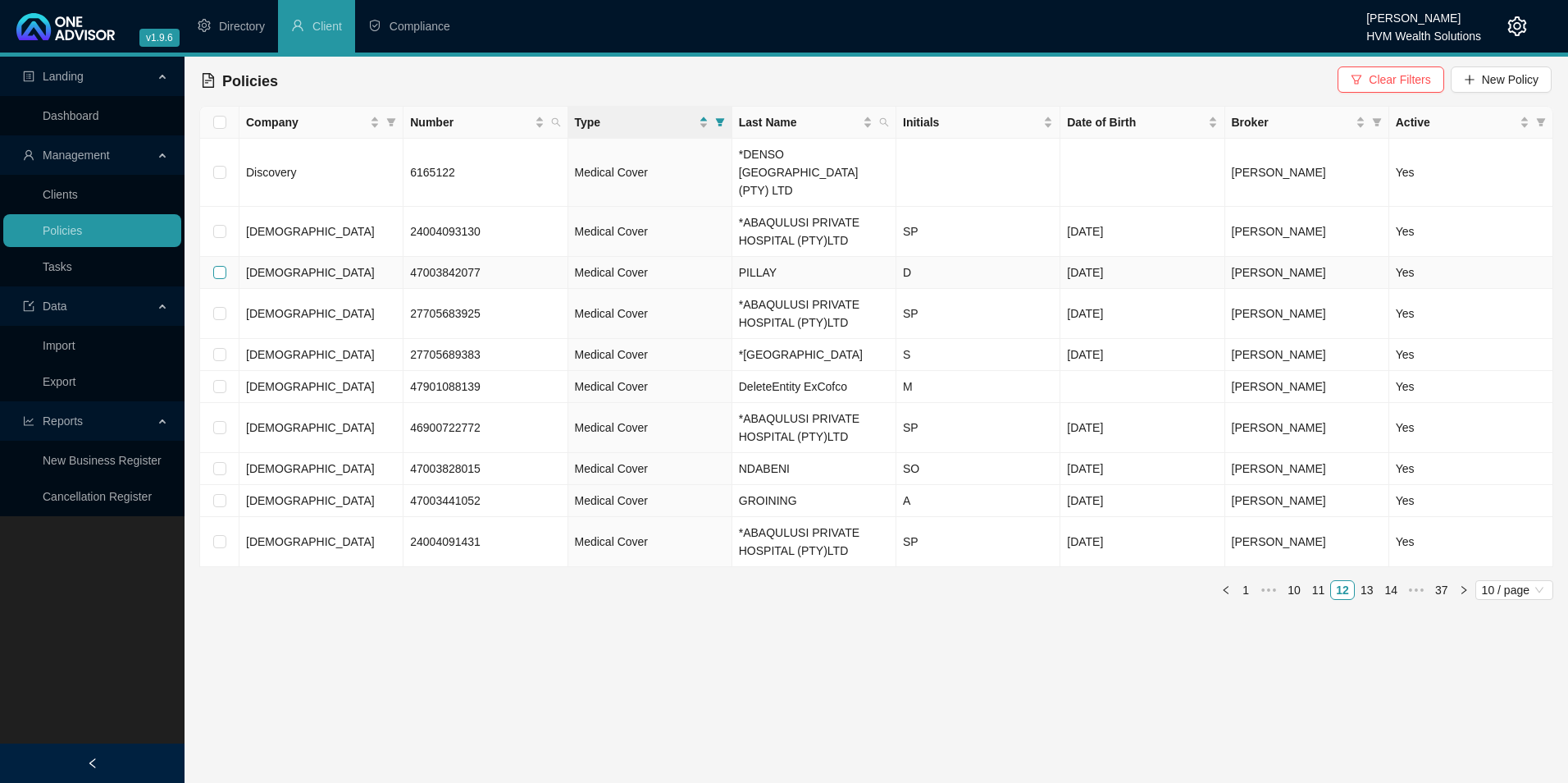
click at [217, 266] on input "checkbox" at bounding box center [220, 272] width 13 height 13
checkbox input "true"
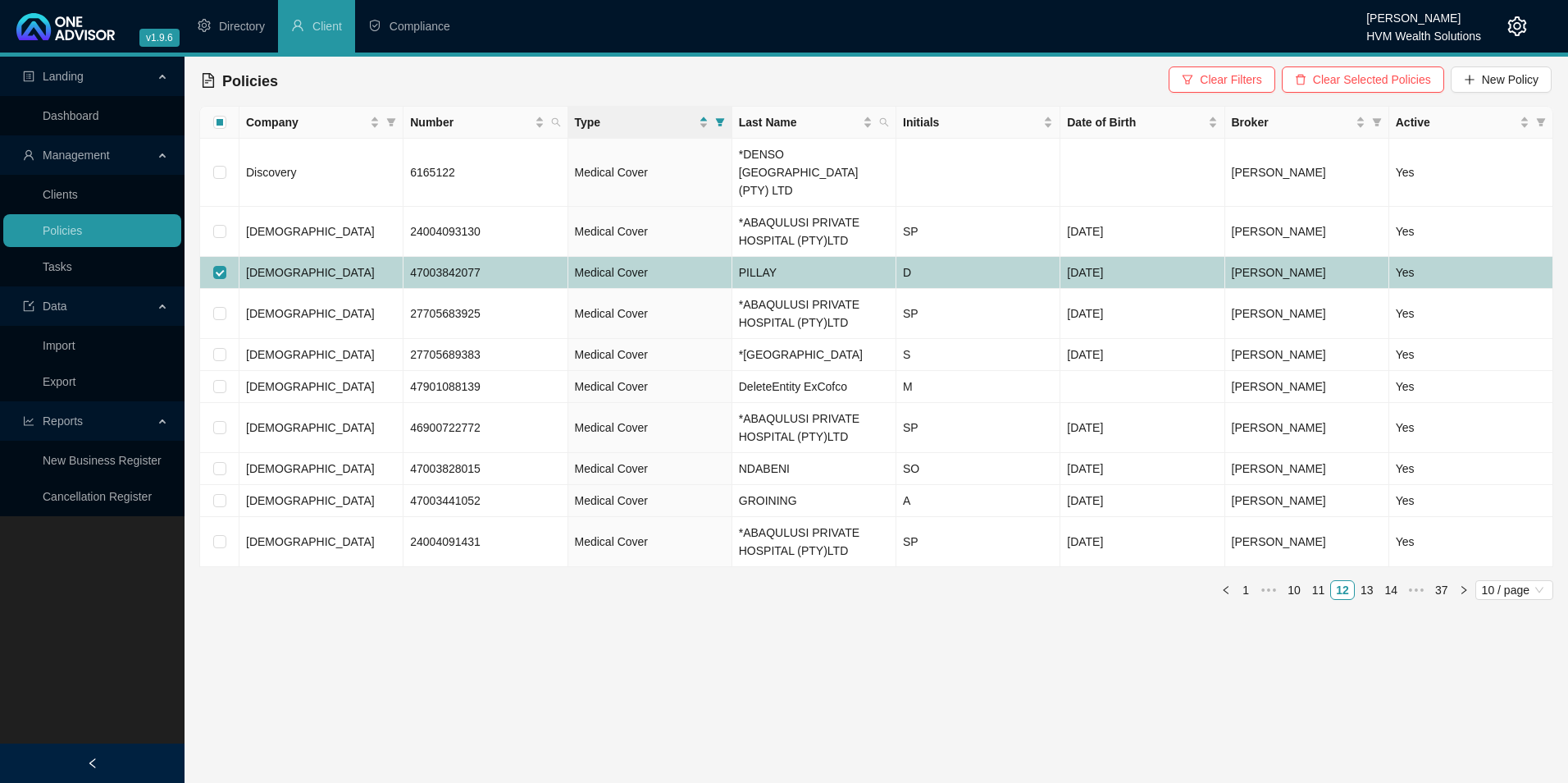
click at [342, 257] on td "[DEMOGRAPHIC_DATA]" at bounding box center [321, 273] width 164 height 32
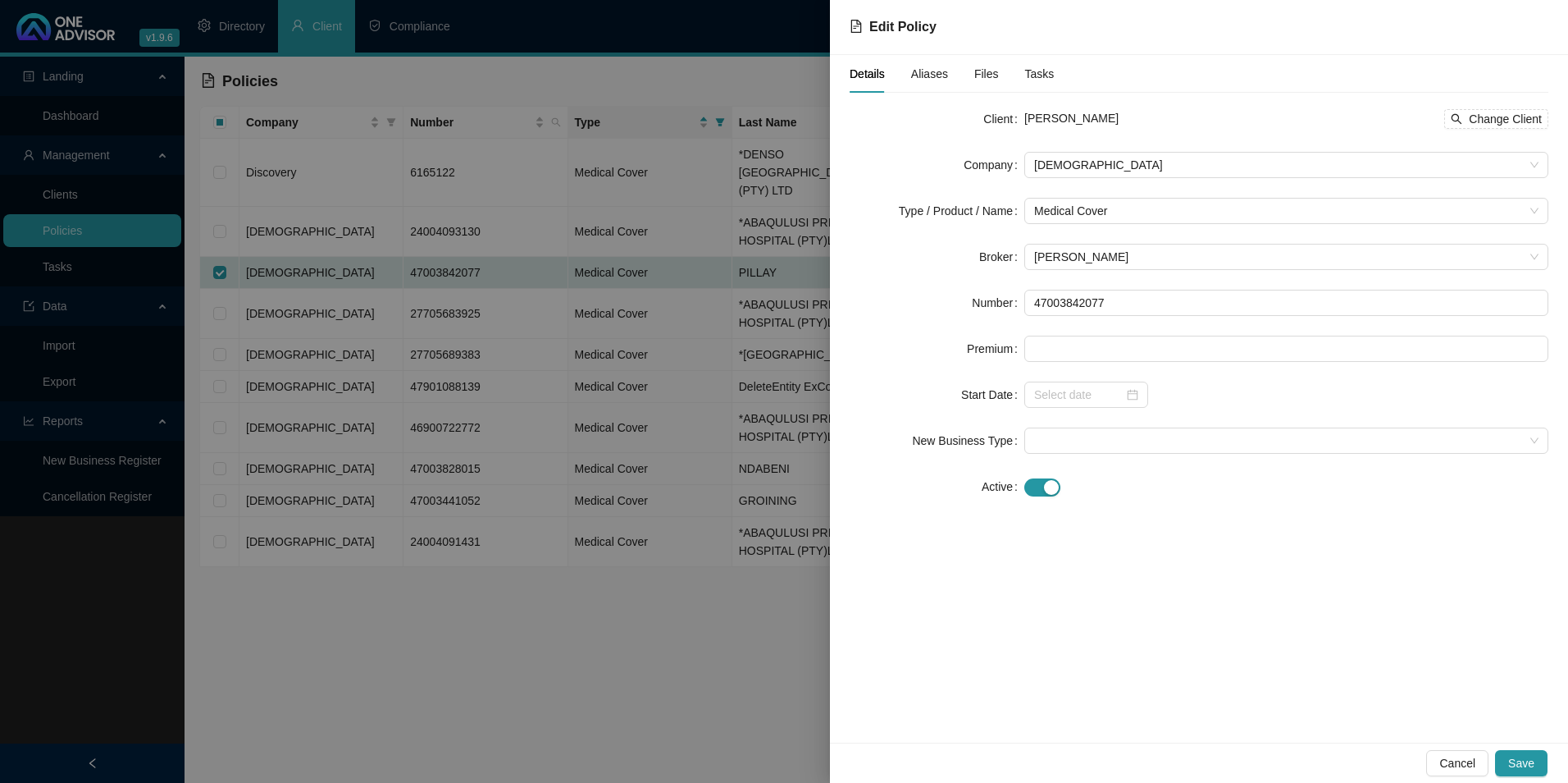
drag, startPoint x: 1123, startPoint y: 114, endPoint x: 1062, endPoint y: 110, distance: 61.1
click at [1062, 110] on div "[PERSON_NAME] Change Client" at bounding box center [1286, 119] width 524 height 20
copy span "PILLAY"
click at [1252, 120] on span "Change Client" at bounding box center [1506, 119] width 73 height 18
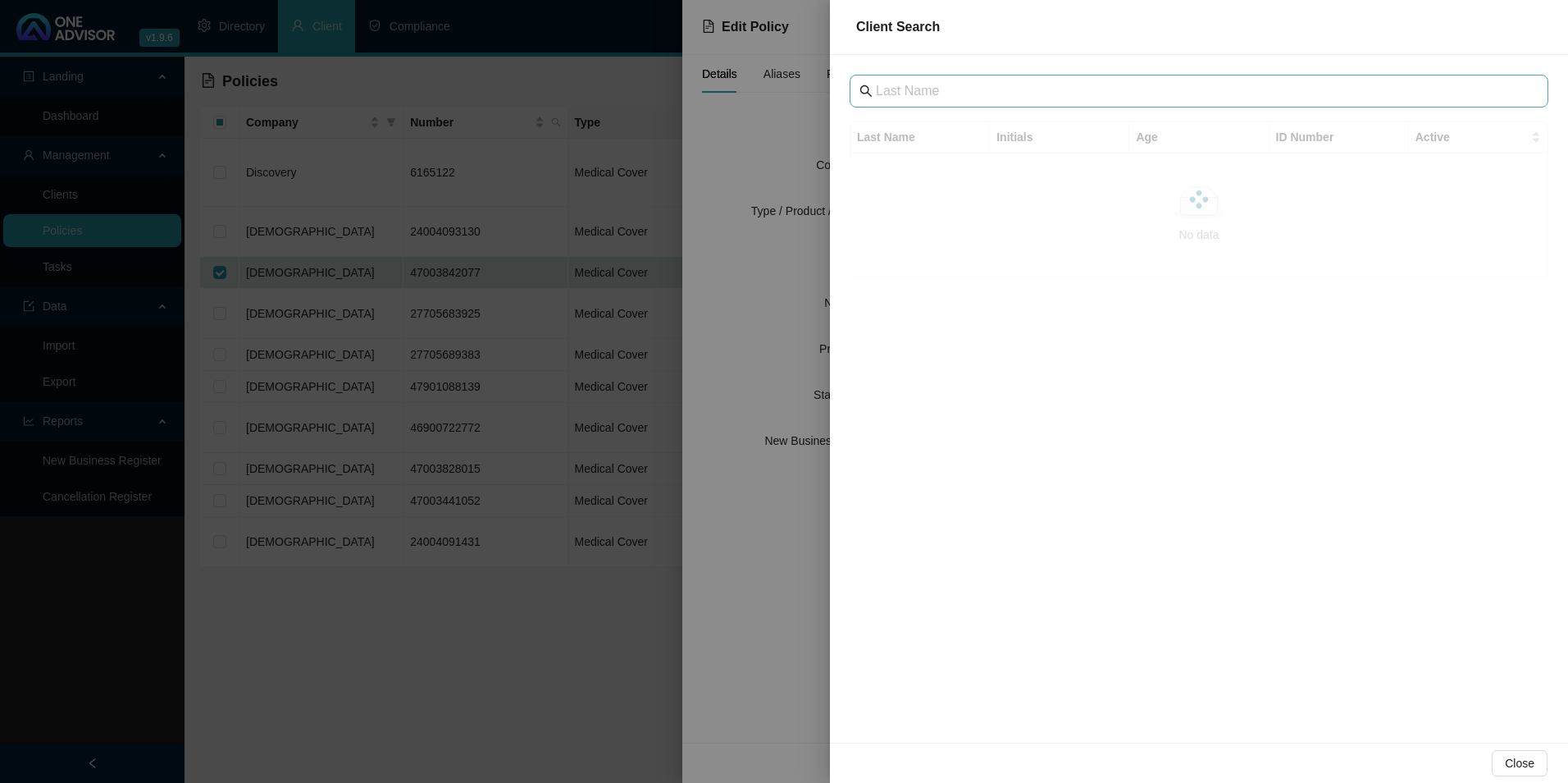
click at [1046, 101] on span at bounding box center [1198, 91] width 699 height 33
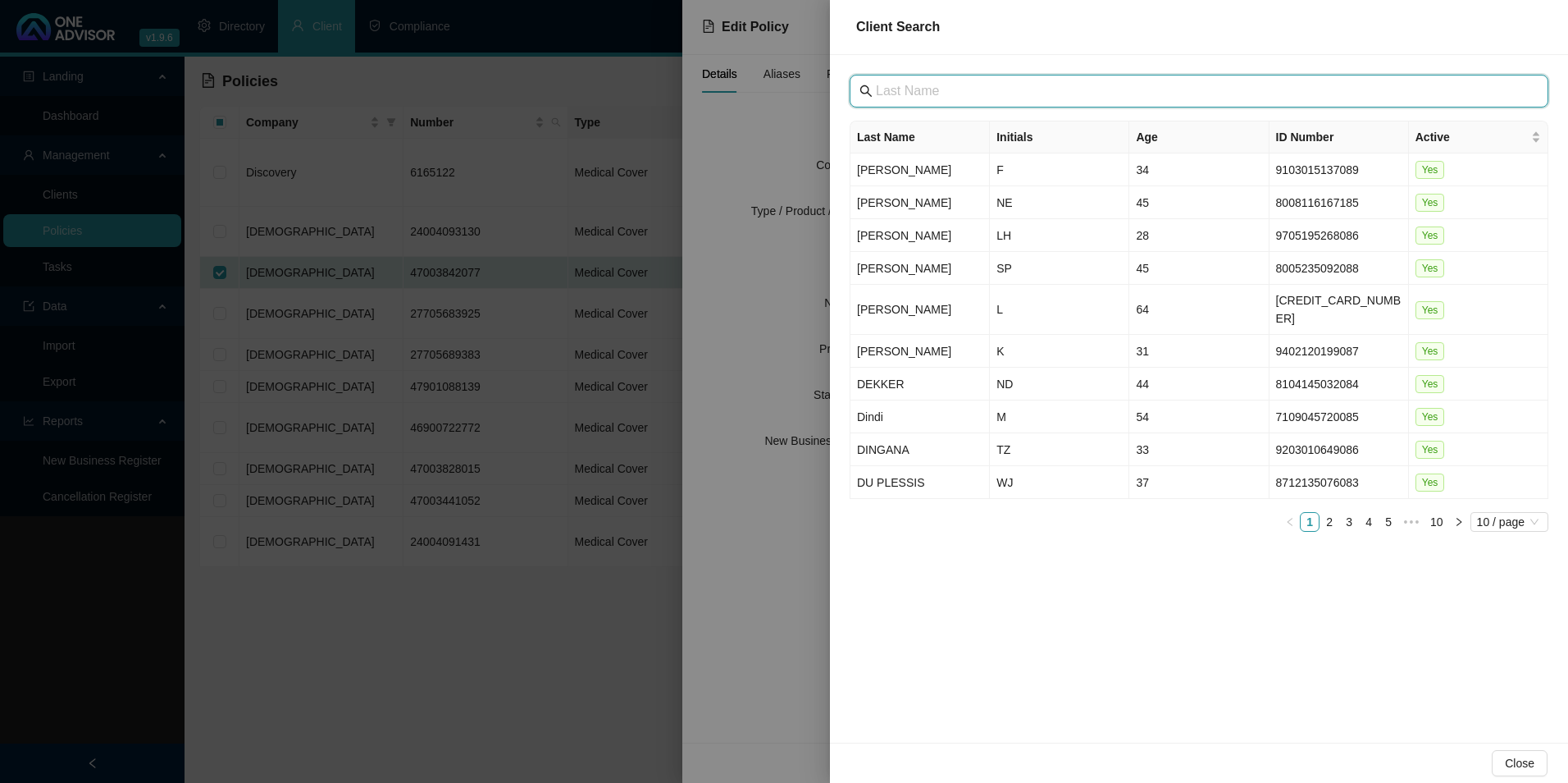
paste input "[GEOGRAPHIC_DATA]"
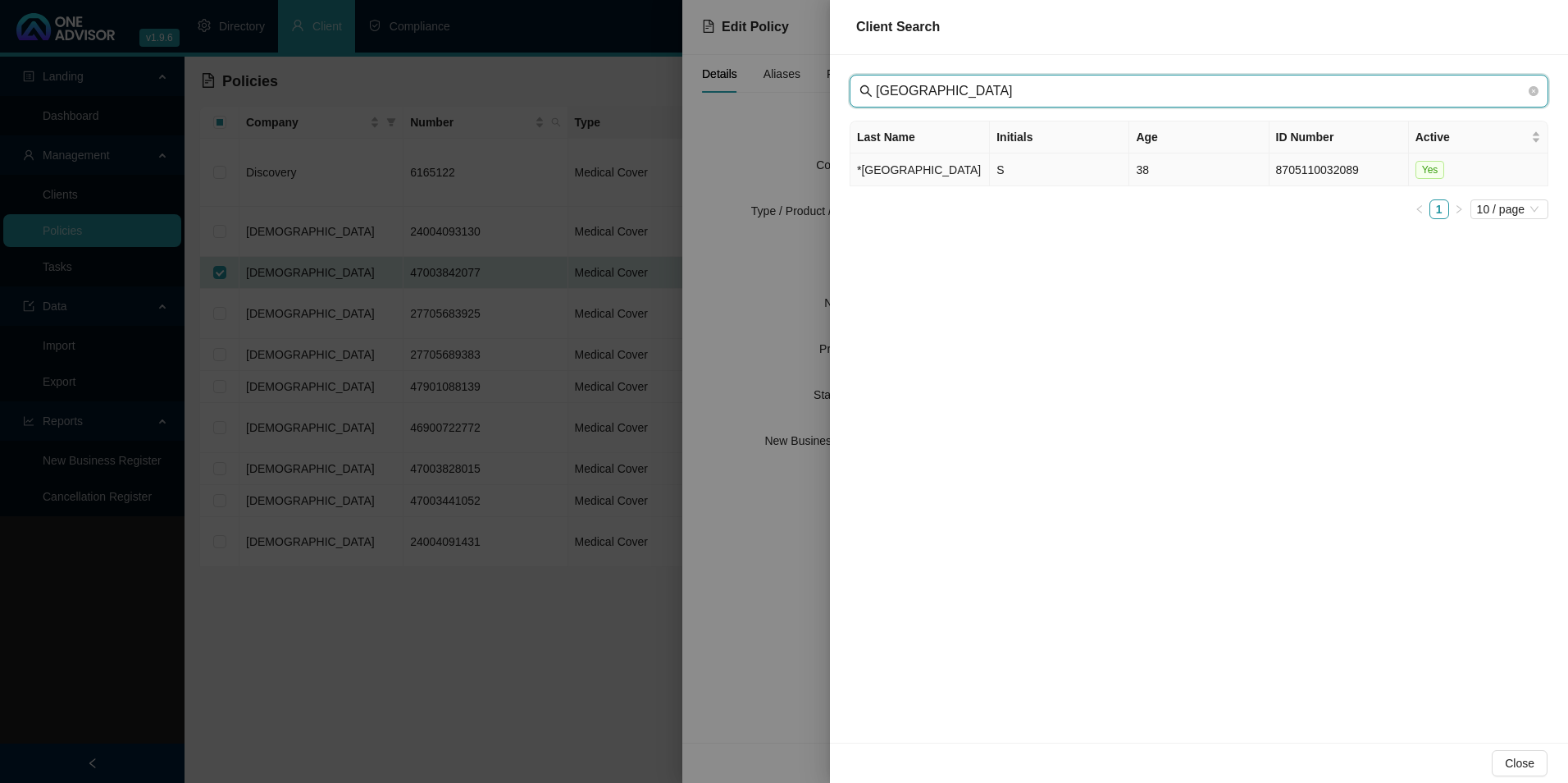
type input "[GEOGRAPHIC_DATA]"
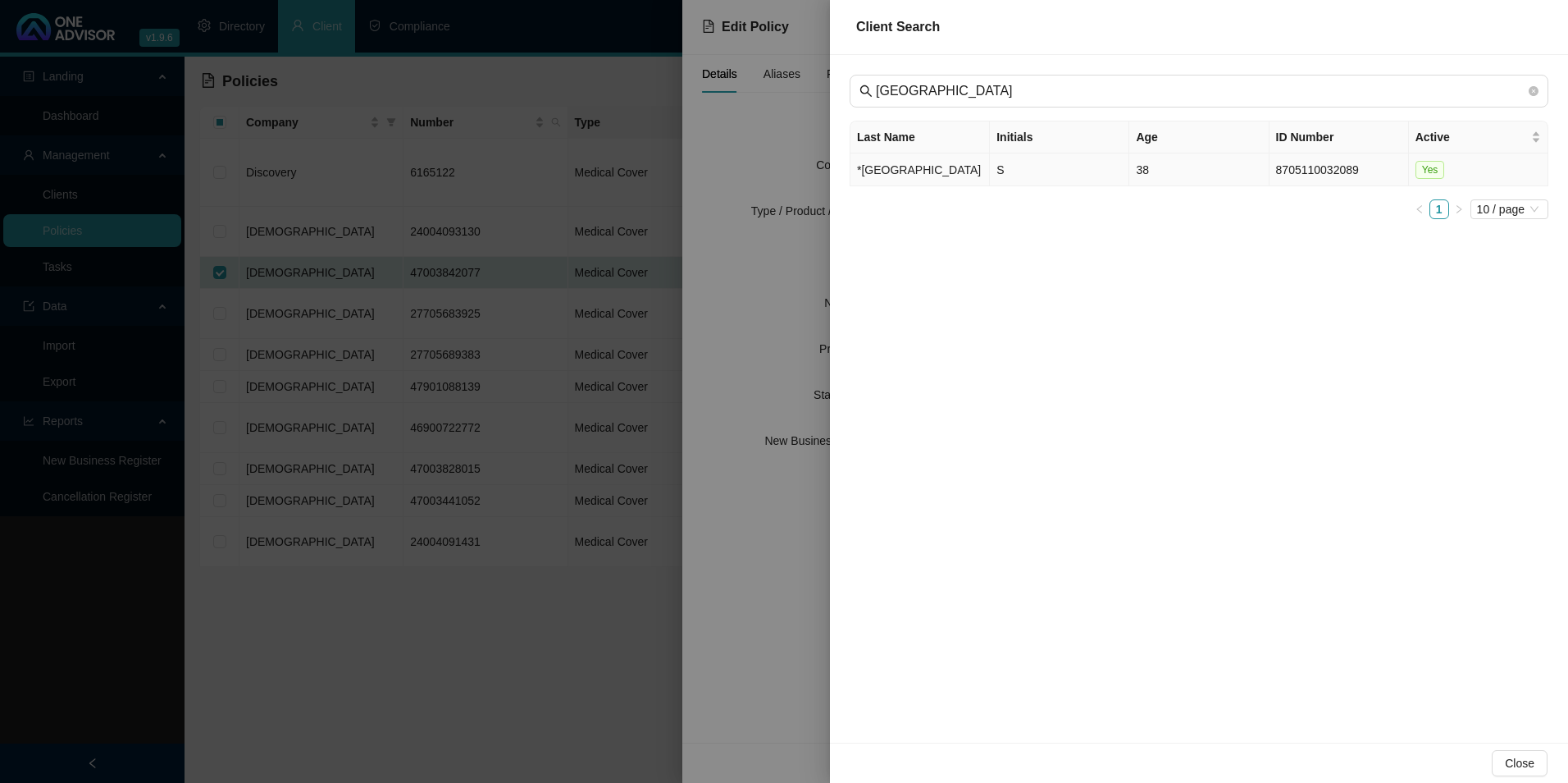
click at [907, 174] on td "*[GEOGRAPHIC_DATA]" at bounding box center [920, 170] width 140 height 33
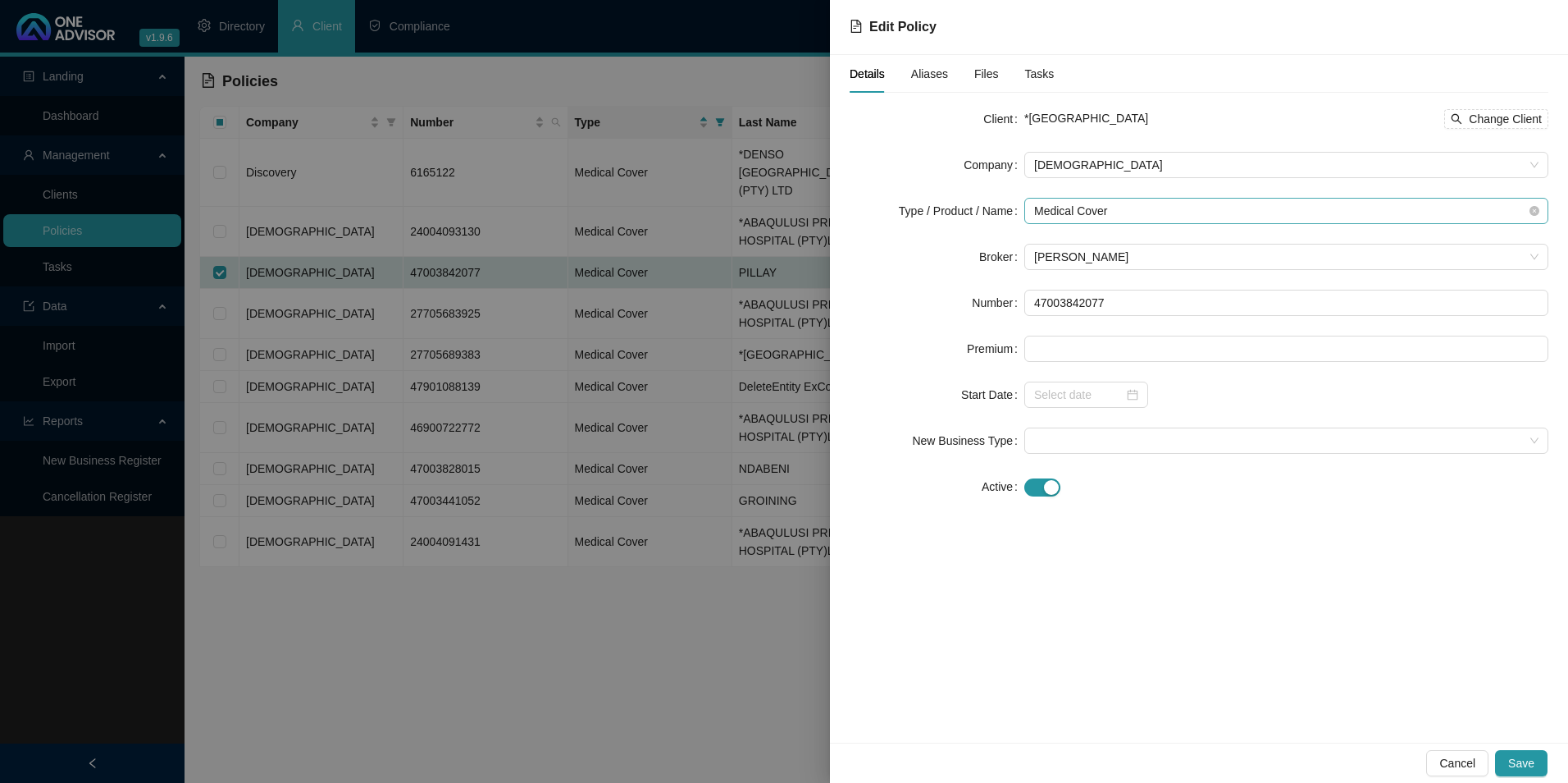
click at [1191, 217] on span "Medical Cover" at bounding box center [1286, 211] width 504 height 24
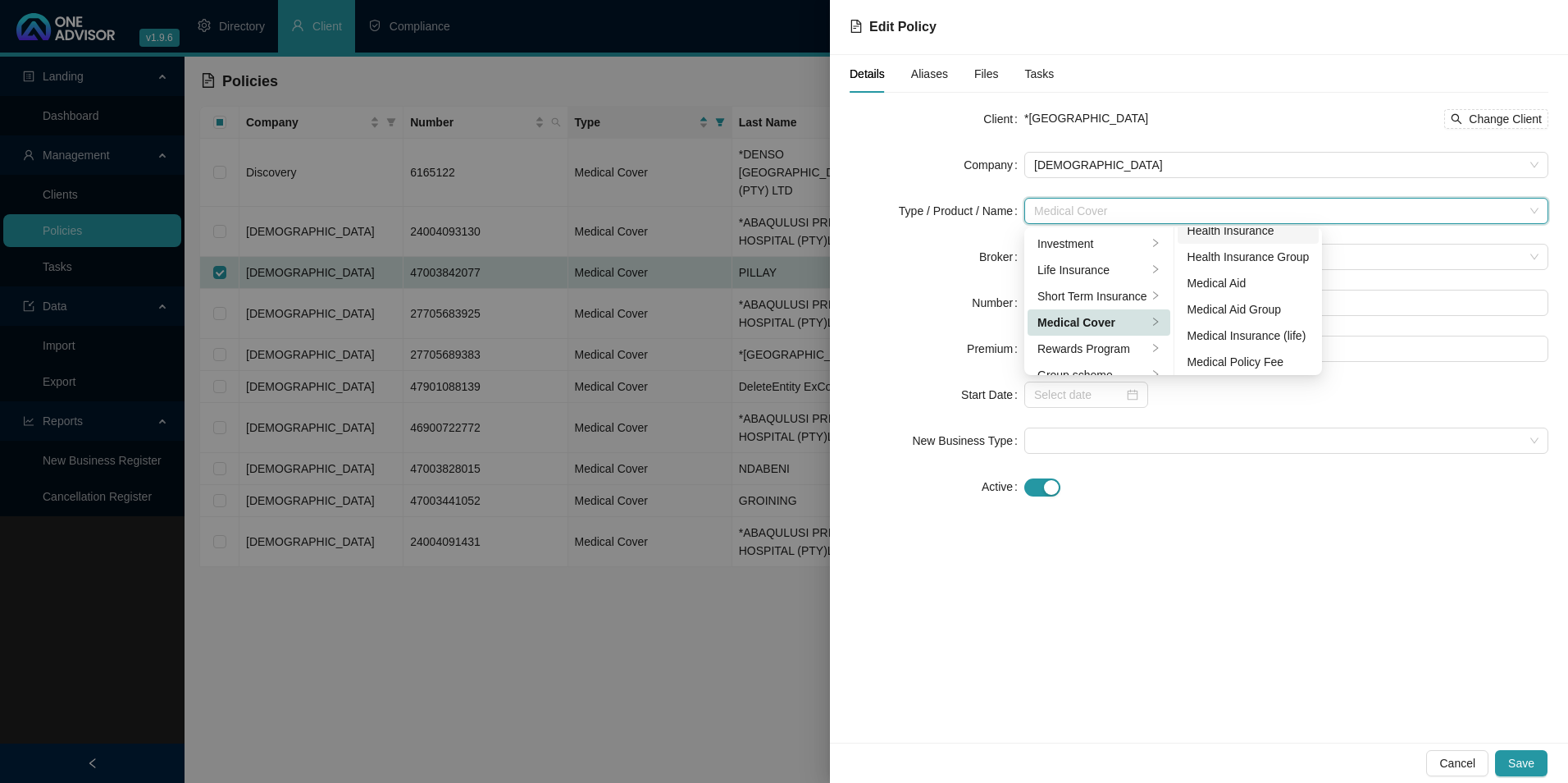
scroll to position [95, 0]
click at [1243, 304] on div "Medical Aid Group" at bounding box center [1248, 306] width 122 height 18
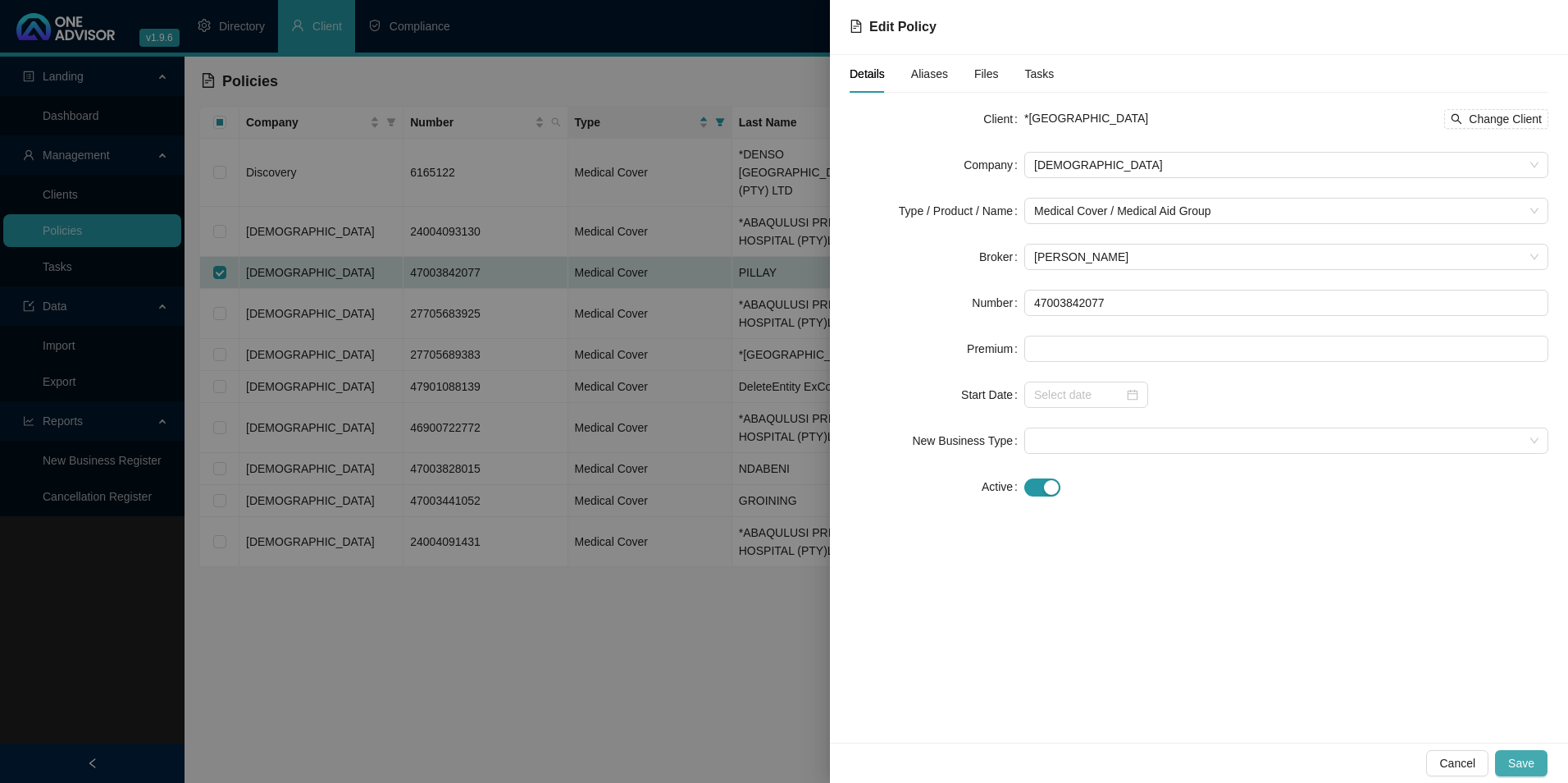
click at [1252, 683] on span "Save" at bounding box center [1521, 763] width 26 height 18
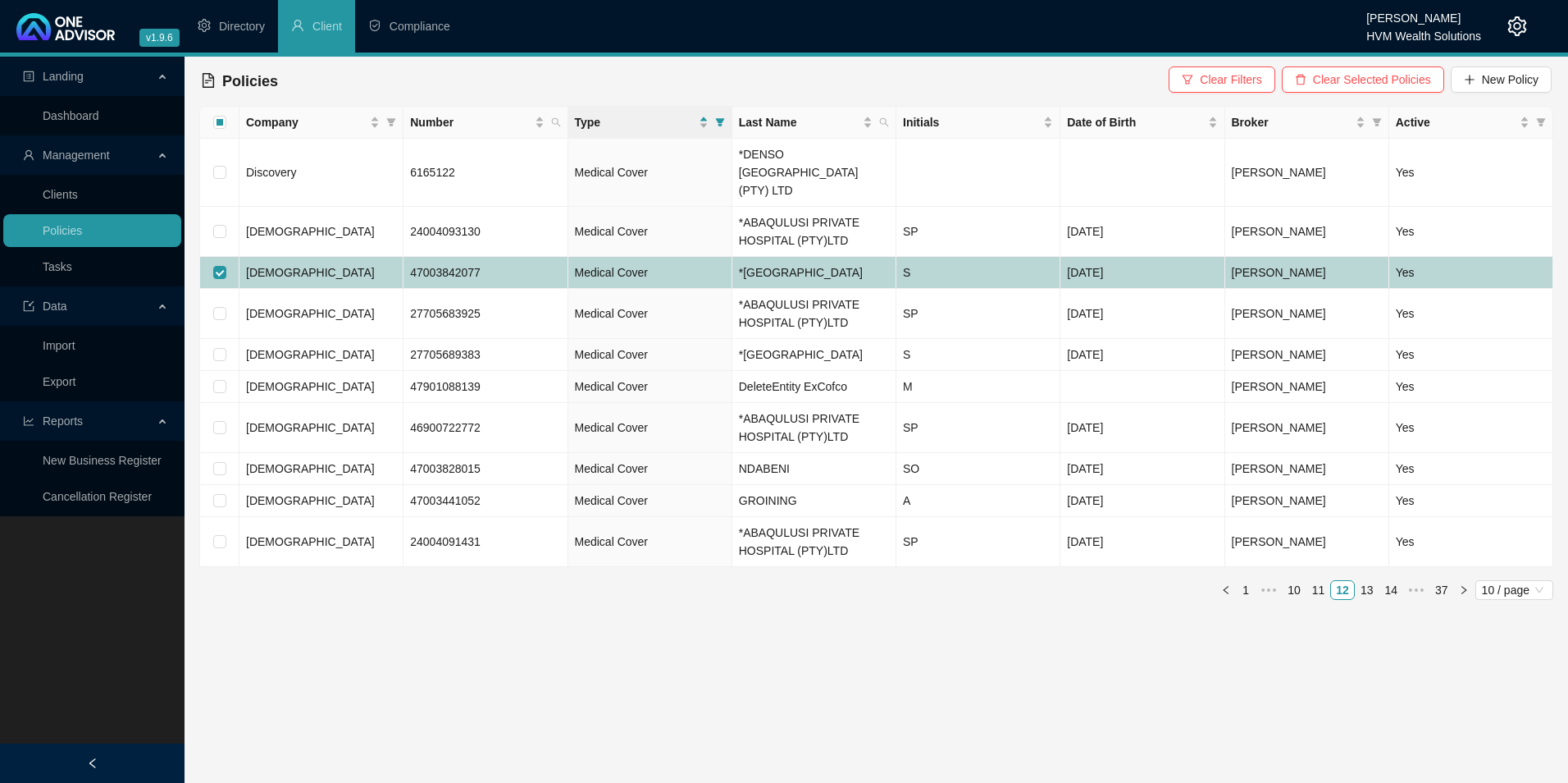
click at [319, 270] on td "[DEMOGRAPHIC_DATA]" at bounding box center [321, 273] width 164 height 32
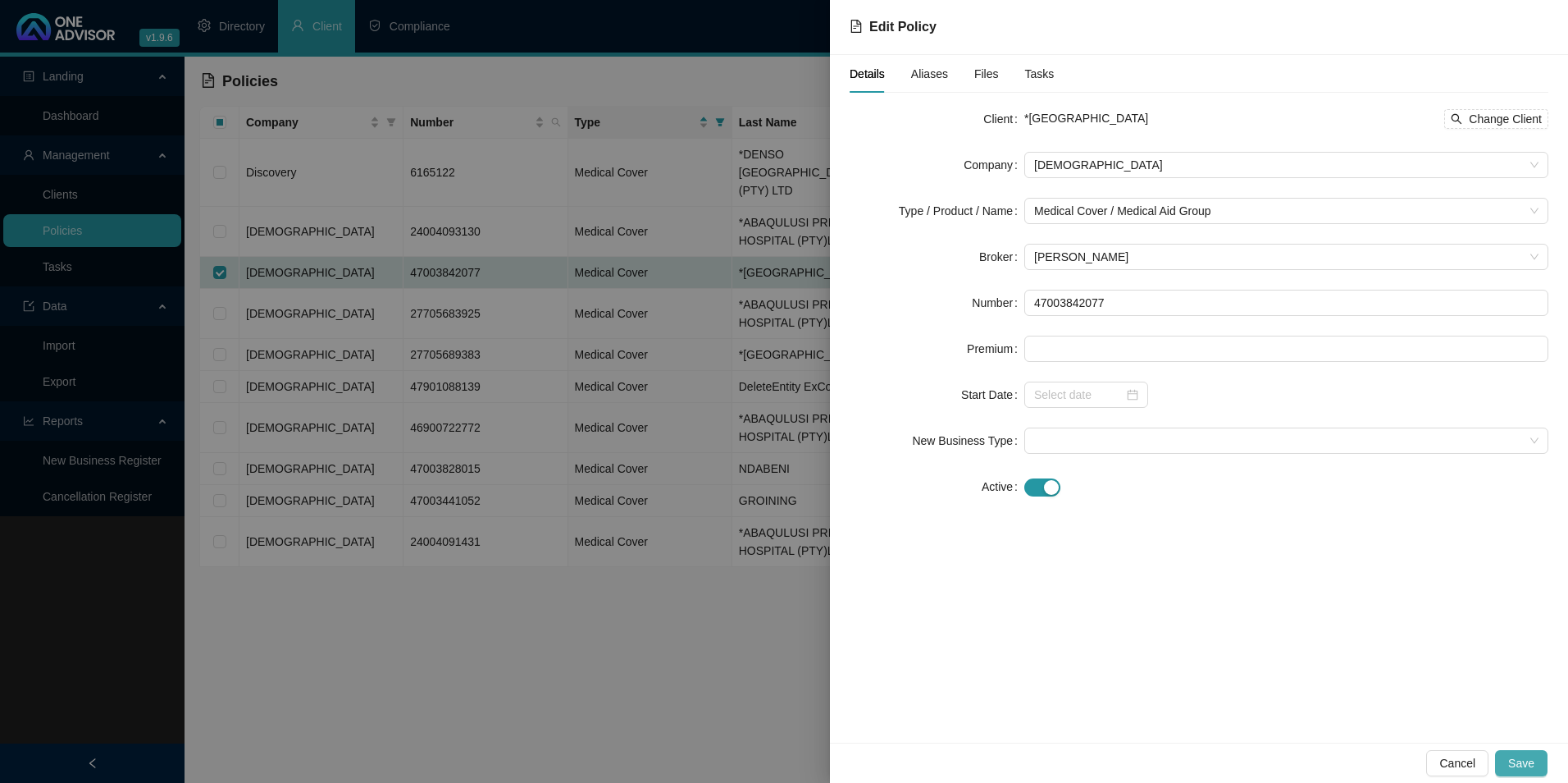
click at [1252, 683] on span "Save" at bounding box center [1521, 763] width 26 height 18
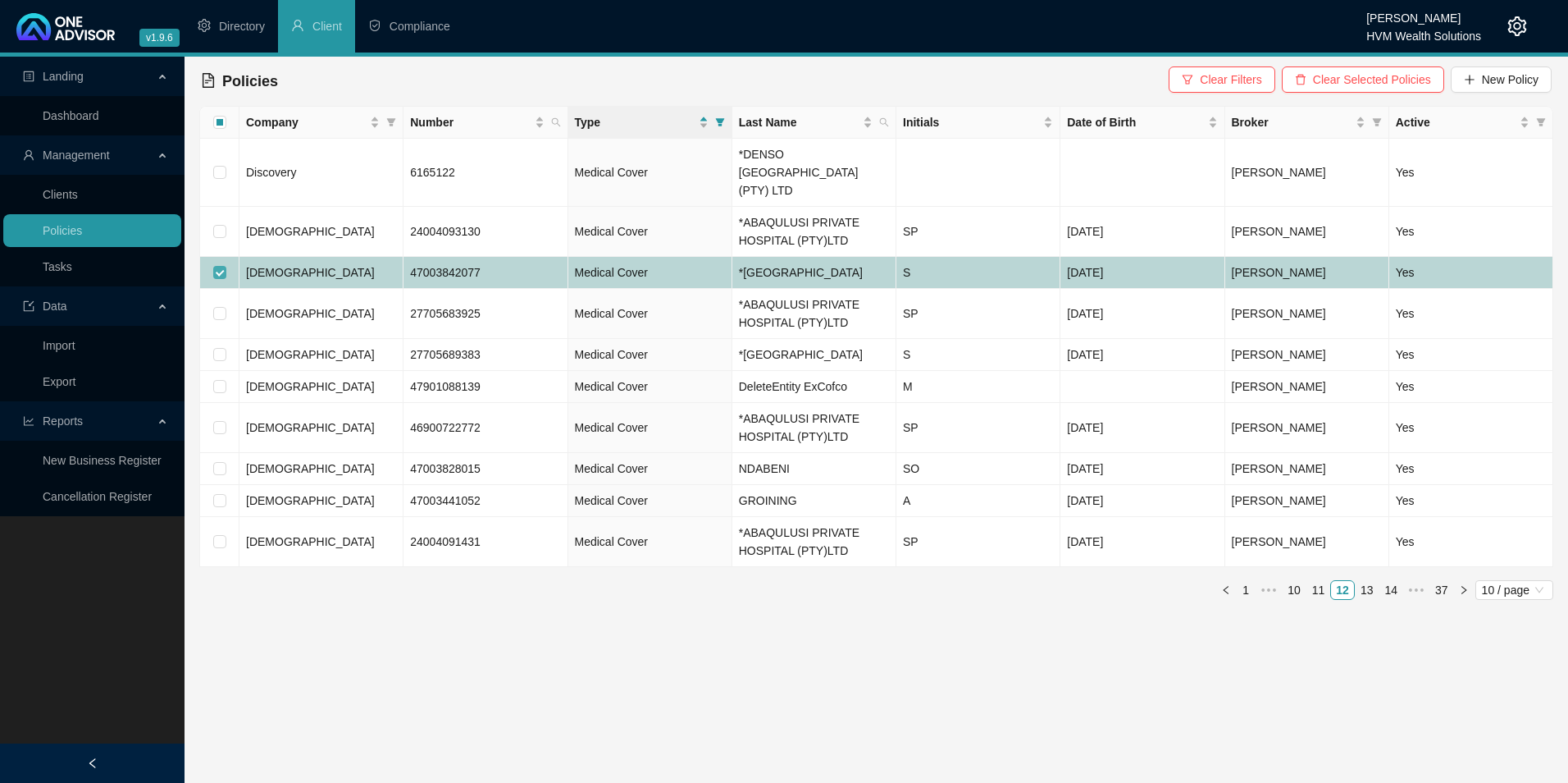
click at [223, 266] on input "checkbox" at bounding box center [220, 272] width 13 height 13
checkbox input "false"
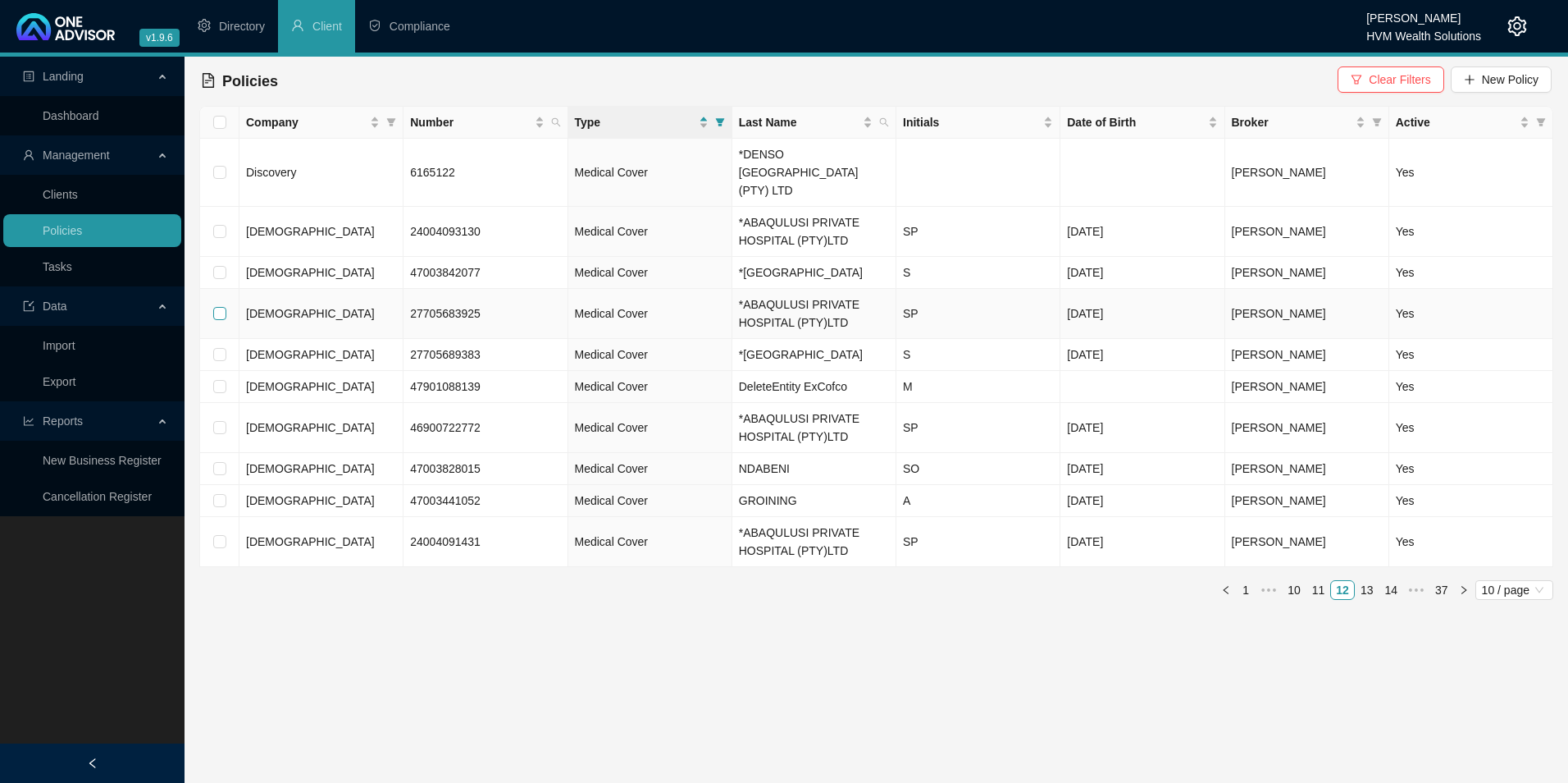
click at [221, 317] on input "checkbox" at bounding box center [220, 313] width 13 height 13
checkbox input "true"
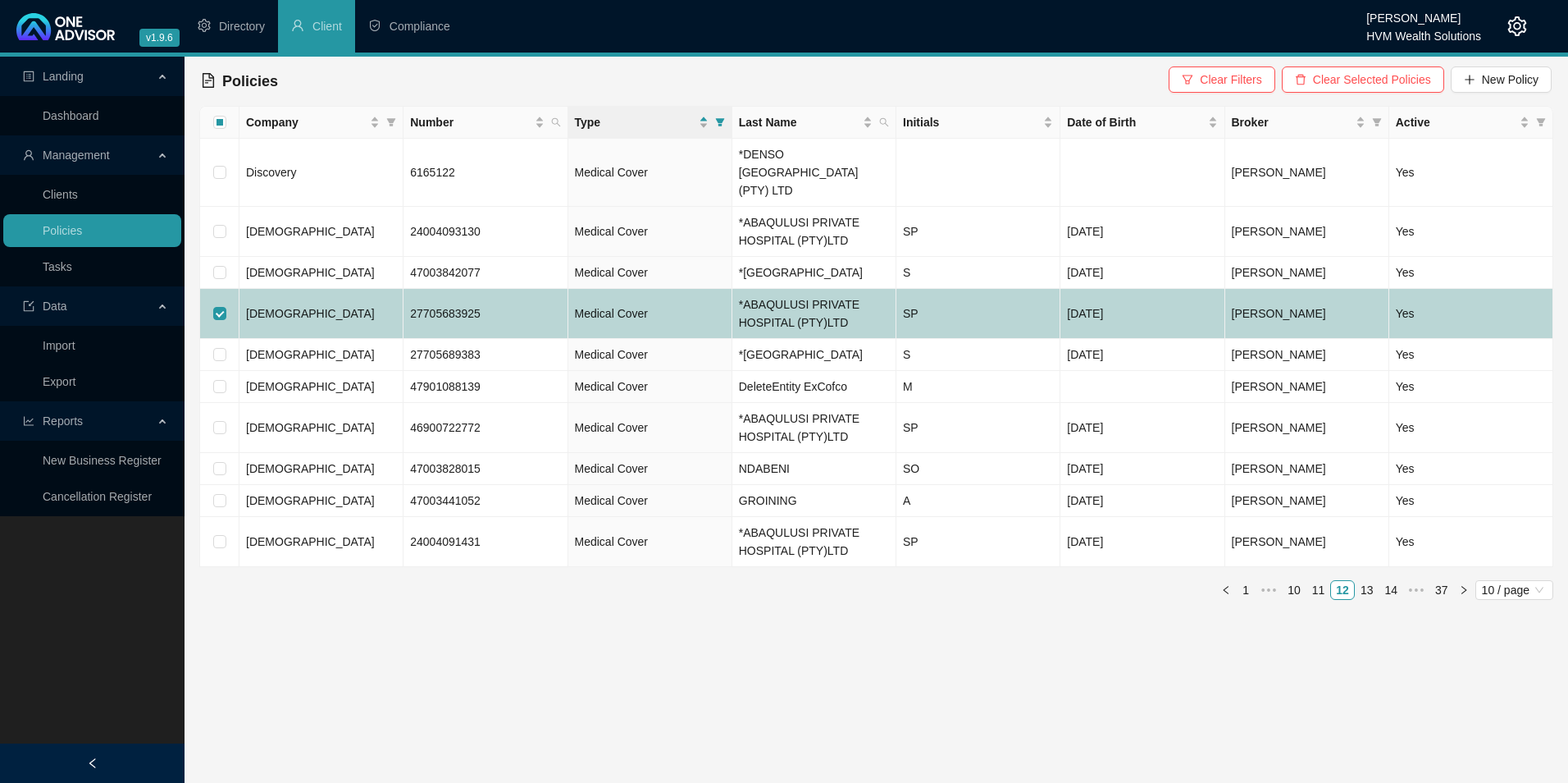
click at [363, 317] on td "[DEMOGRAPHIC_DATA]" at bounding box center [321, 314] width 164 height 50
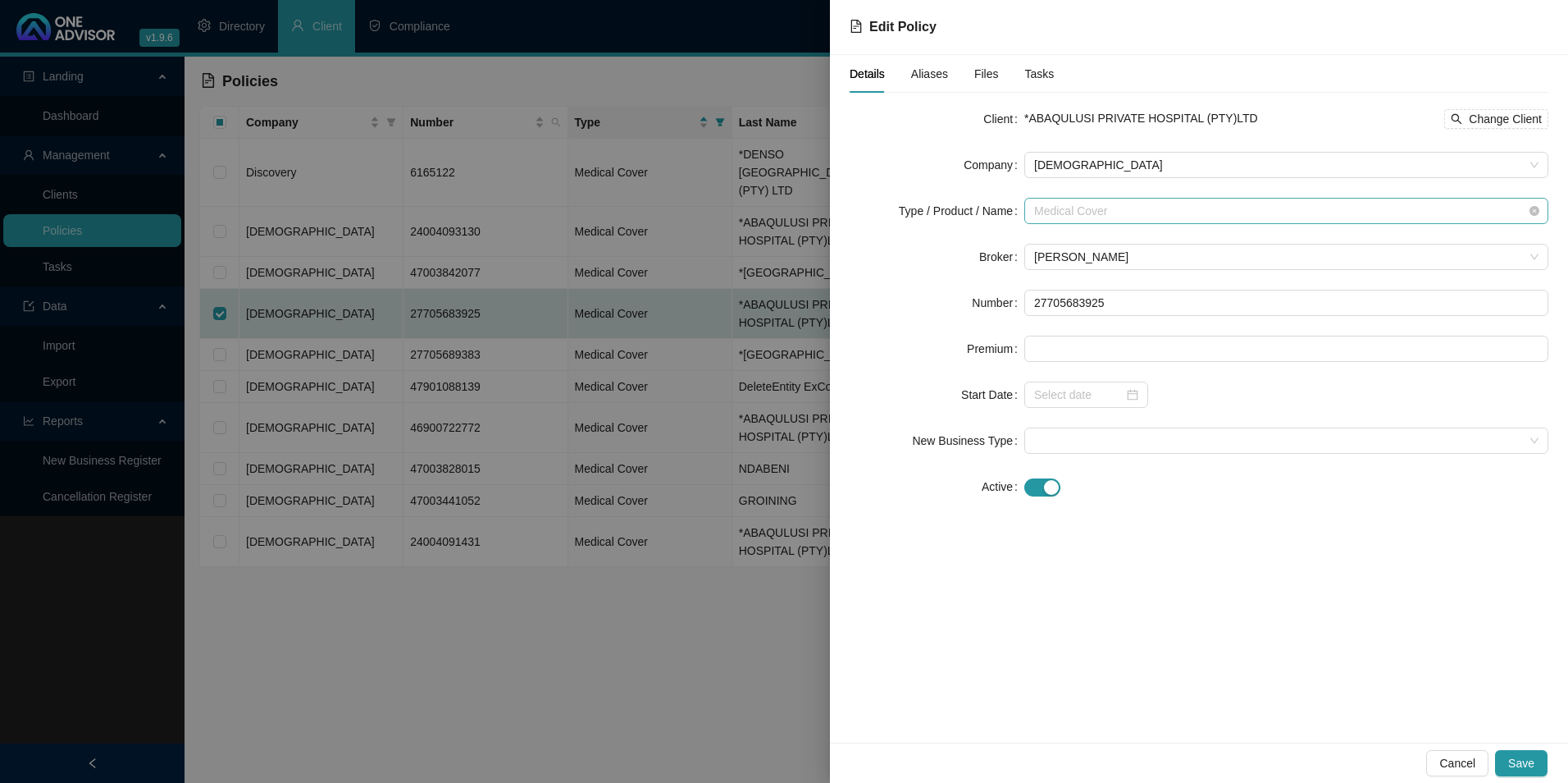
click at [1186, 199] on span "Medical Cover" at bounding box center [1286, 211] width 504 height 24
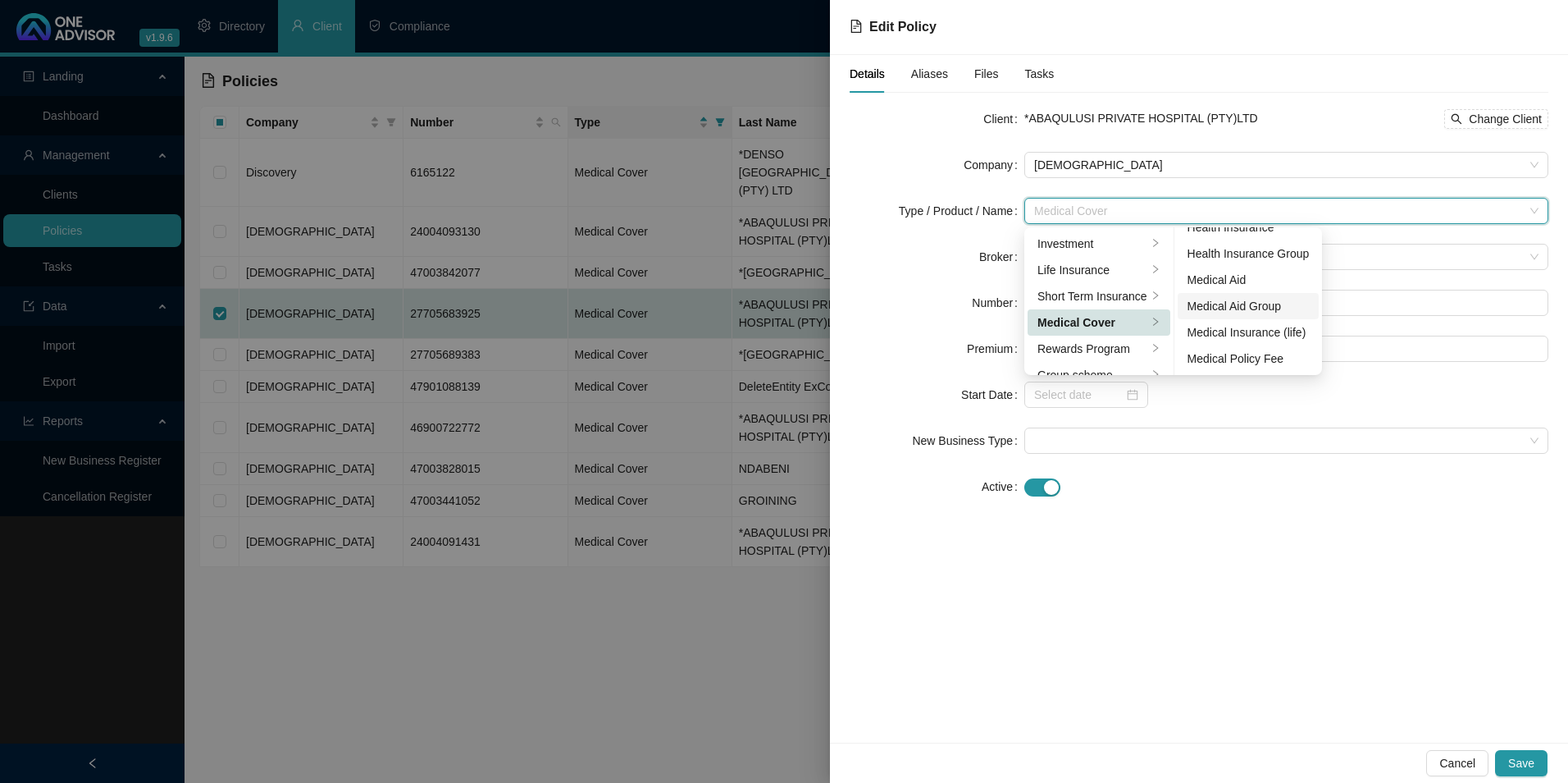
click at [1252, 302] on div "Medical Aid Group" at bounding box center [1248, 306] width 122 height 18
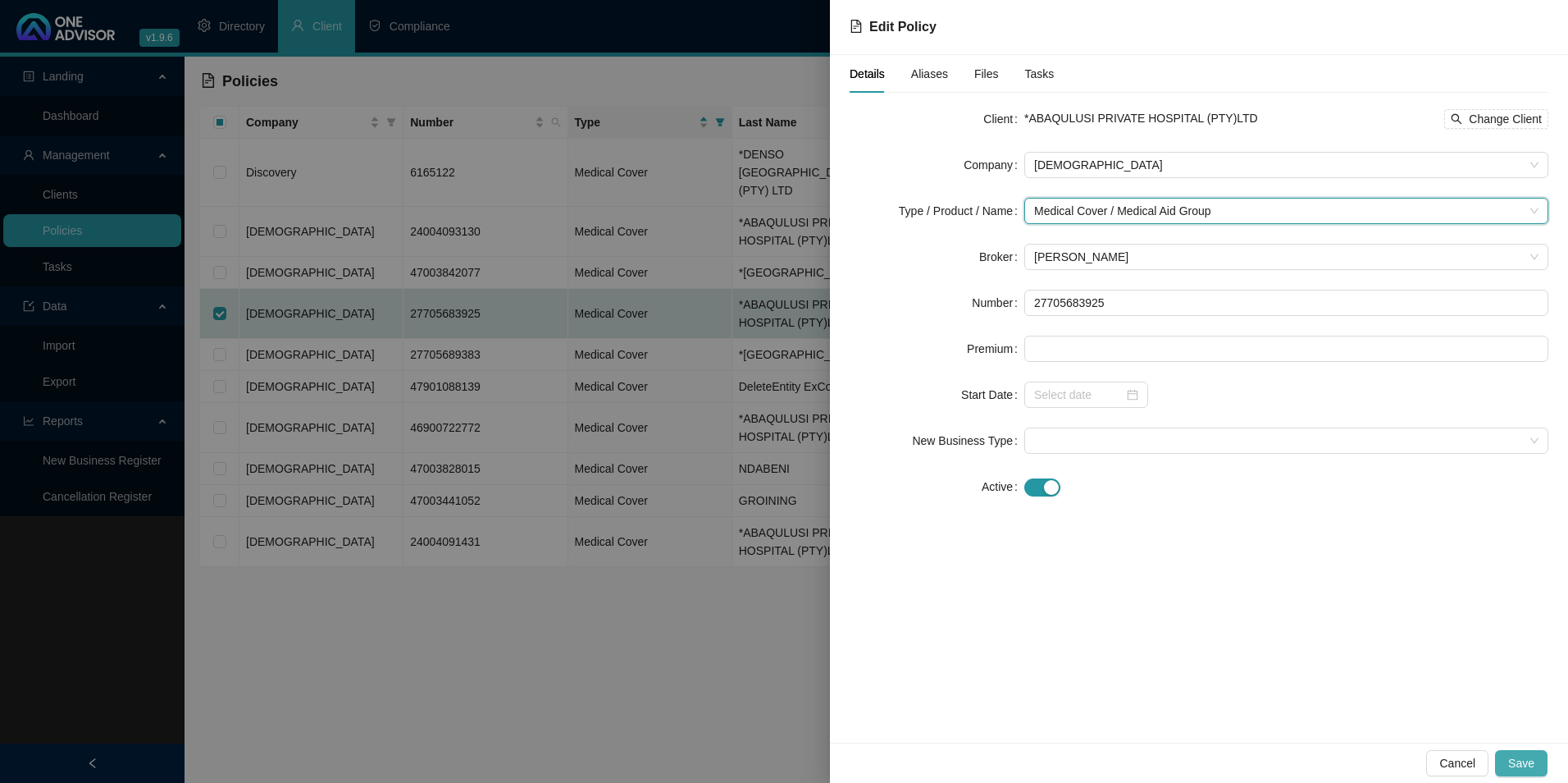
click at [1252, 683] on span "Save" at bounding box center [1521, 763] width 26 height 18
